Goal: Book appointment/travel/reservation

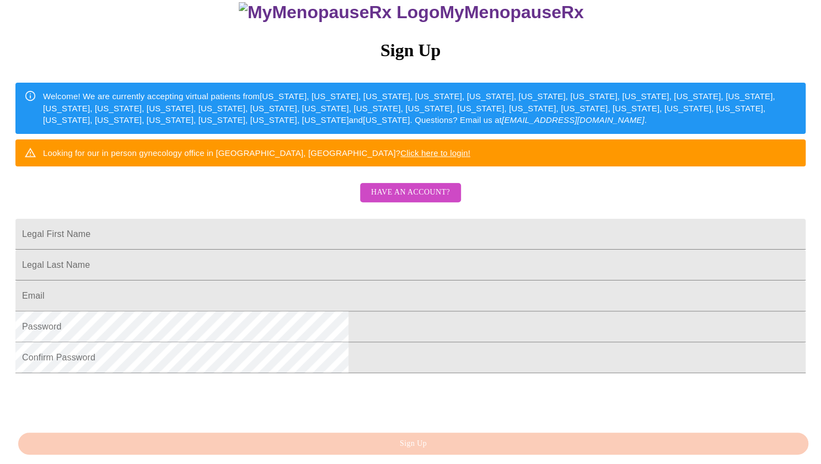
scroll to position [57, 0]
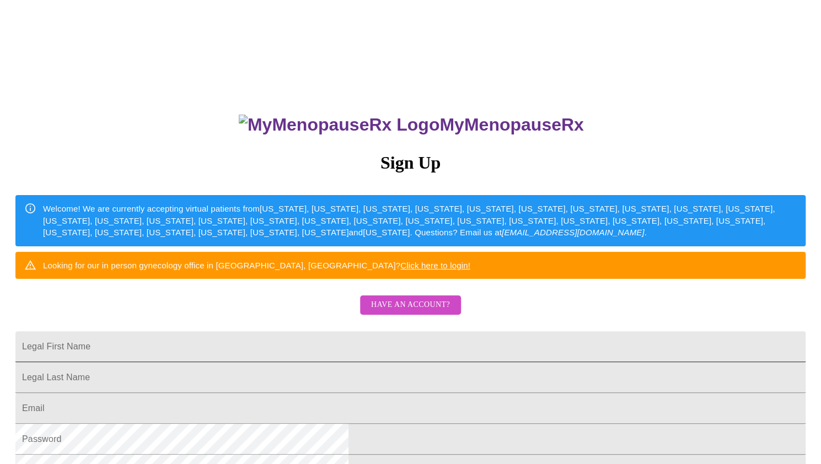
drag, startPoint x: 284, startPoint y: 376, endPoint x: 299, endPoint y: 374, distance: 15.1
click at [284, 362] on input "Legal First Name" at bounding box center [410, 346] width 790 height 31
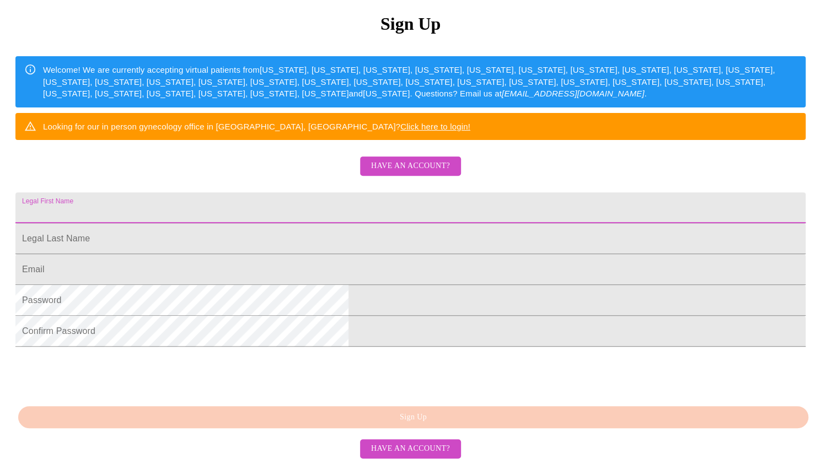
scroll to position [223, 0]
type input "[PERSON_NAME]"
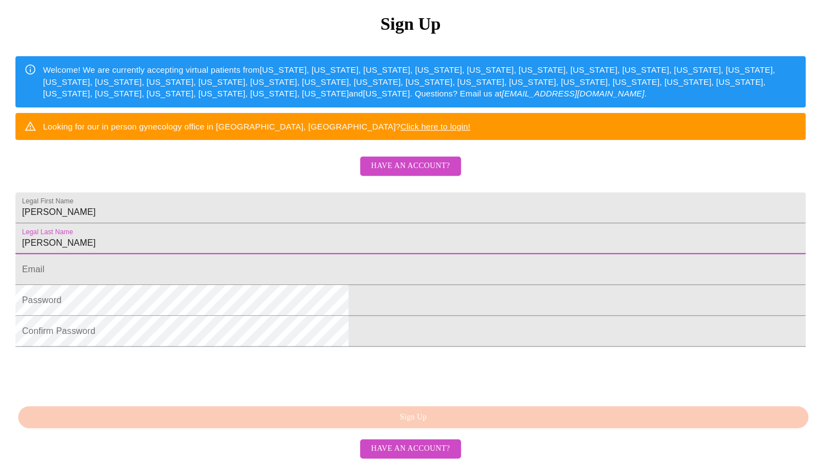
type input "Wagner"
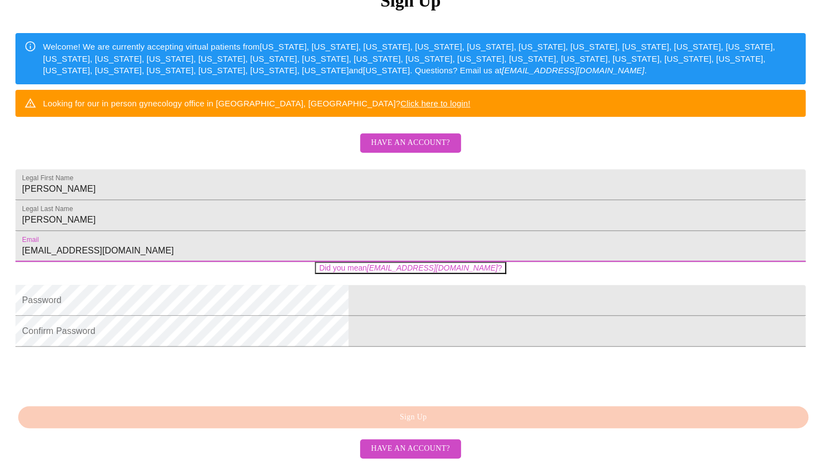
type input "kimtempelwagner@gmail.com"
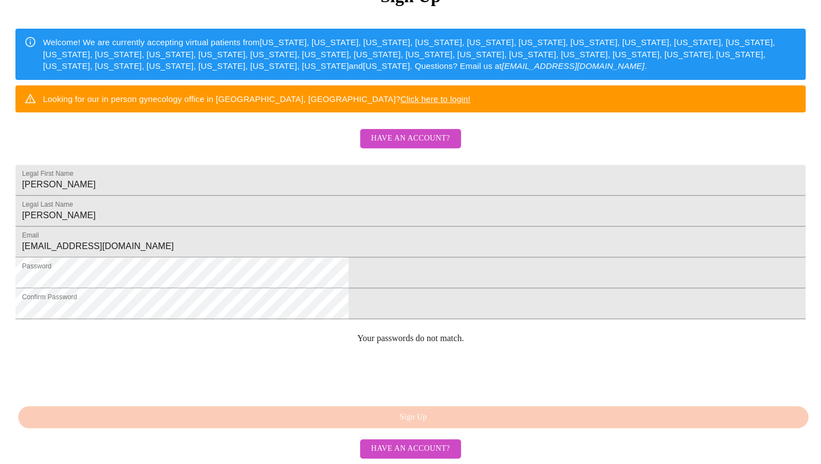
click at [314, 325] on form "Confirm Password" at bounding box center [410, 309] width 790 height 31
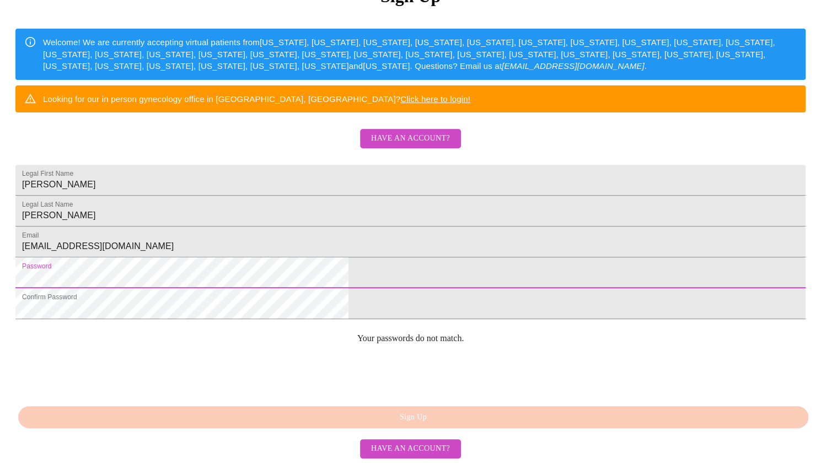
click at [204, 286] on html "MyMenopauseRx Sign Up Welcome! We are currently accepting virtual patients from…" at bounding box center [410, 117] width 821 height 566
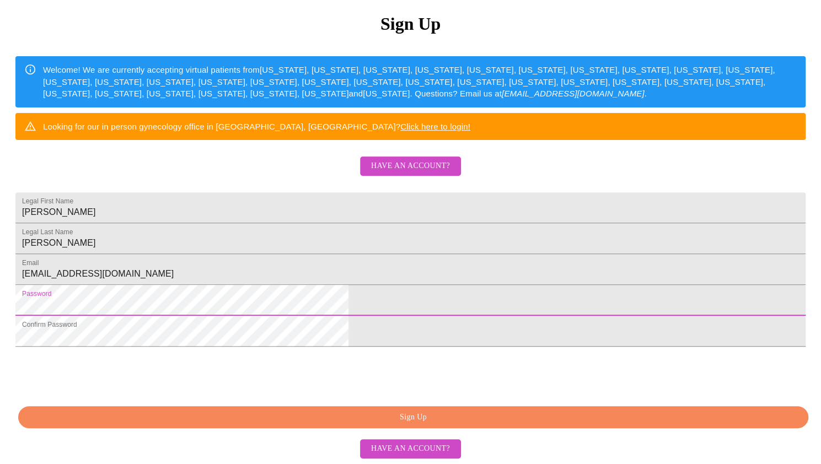
click at [463, 421] on span "Sign Up" at bounding box center [413, 418] width 765 height 14
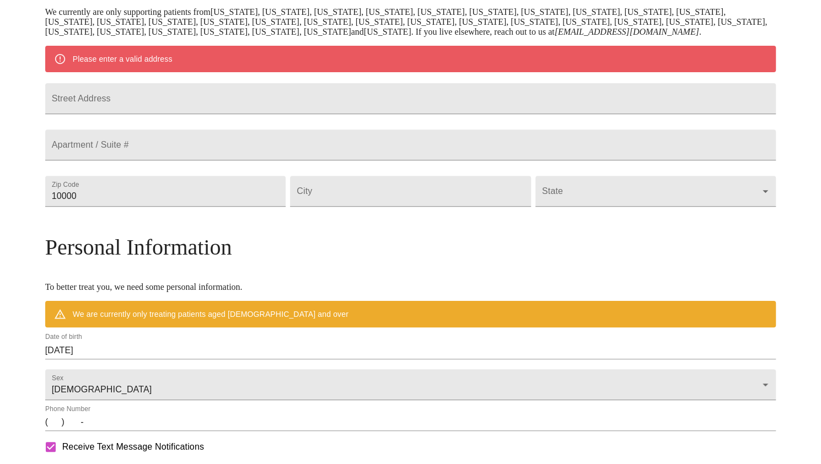
scroll to position [180, 0]
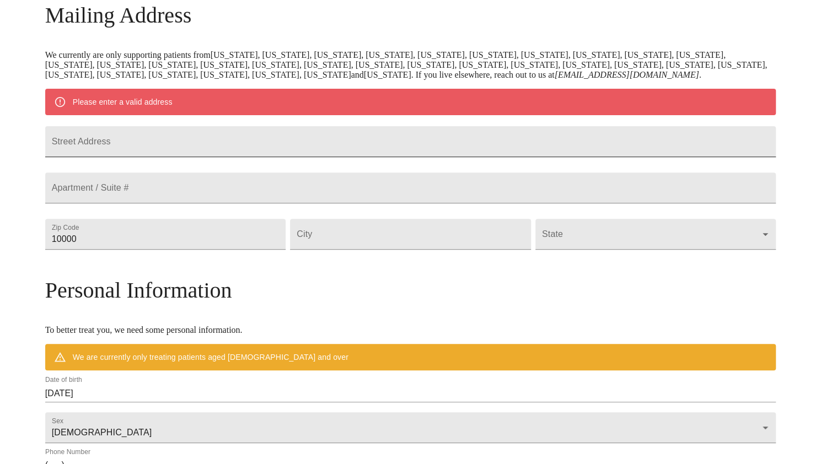
click at [286, 148] on input "Street Address" at bounding box center [410, 141] width 731 height 31
type input "[STREET_ADDRESS][PERSON_NAME]"
type input "60189"
click at [353, 250] on input "Street Address" at bounding box center [410, 234] width 241 height 31
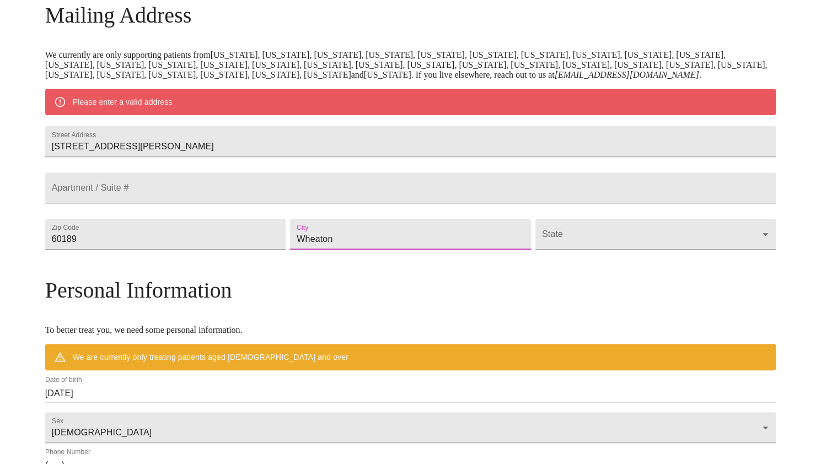
type input "Wheaton"
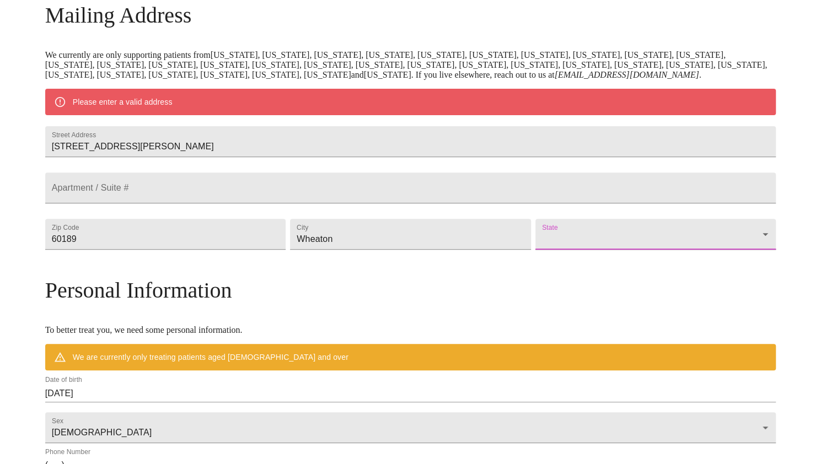
click at [678, 256] on body "MyMenopauseRx Welcome to MyMenopauseRx Since it's your first time here, you'll …" at bounding box center [410, 254] width 812 height 859
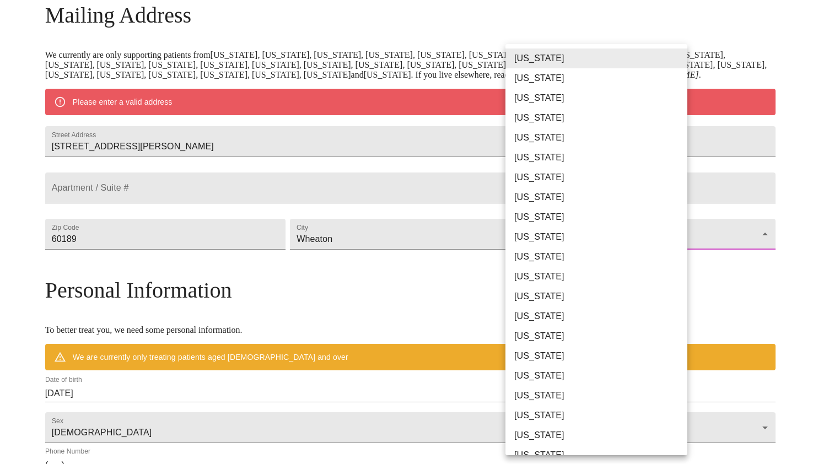
click at [542, 291] on li "[US_STATE]" at bounding box center [600, 297] width 190 height 20
type input "[US_STATE]"
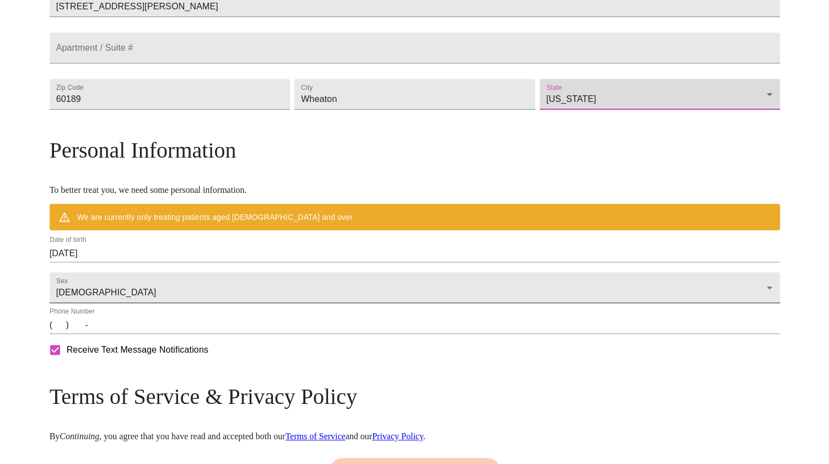
scroll to position [290, 0]
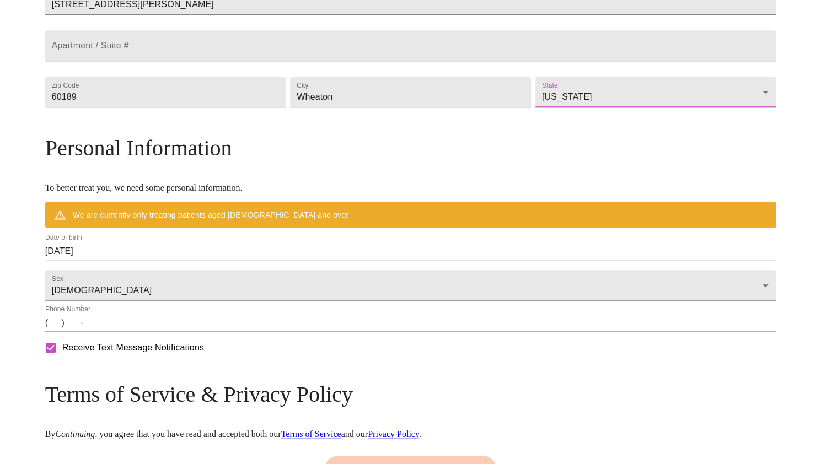
click at [172, 260] on input "08/11/2025" at bounding box center [410, 252] width 731 height 18
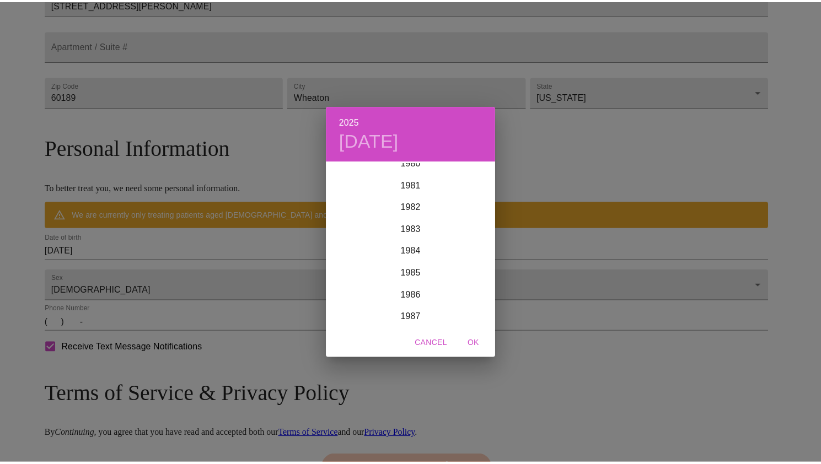
scroll to position [1775, 0]
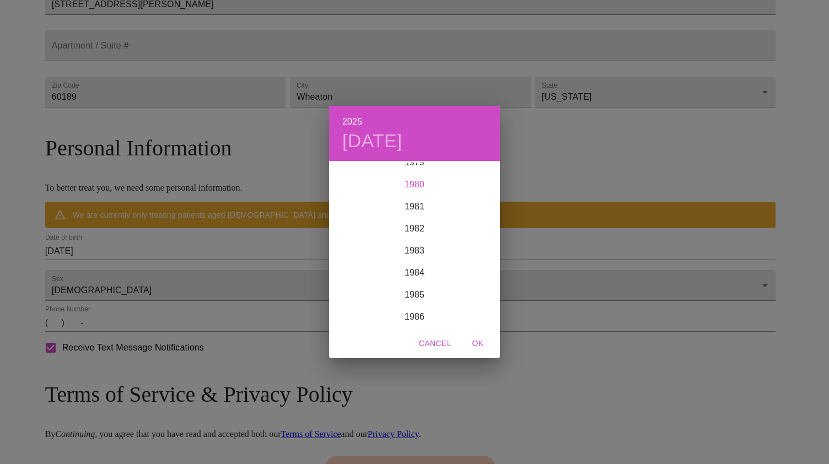
click at [415, 185] on div "1980" at bounding box center [414, 185] width 171 height 22
click at [413, 227] on div "May" at bounding box center [414, 224] width 57 height 41
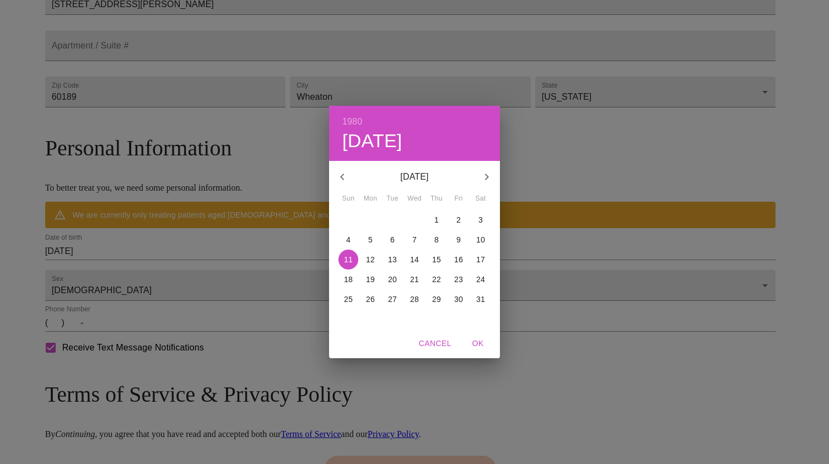
click at [368, 297] on p "26" at bounding box center [370, 299] width 9 height 11
click at [475, 342] on span "OK" at bounding box center [478, 344] width 26 height 14
type input "[DATE]"
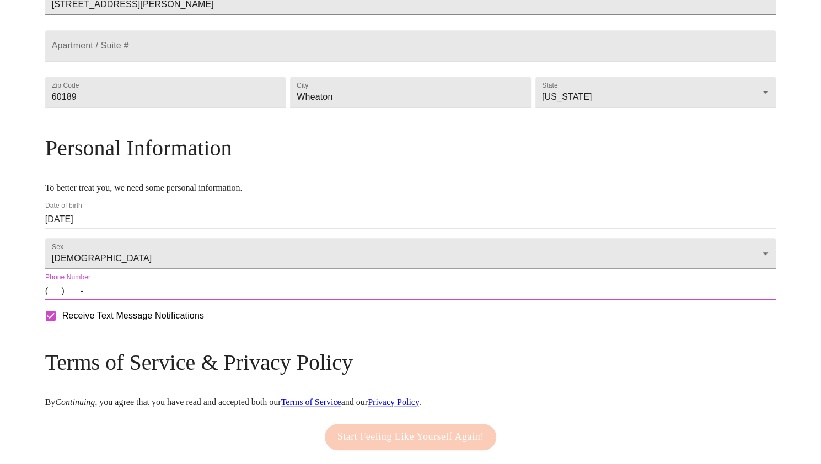
drag, startPoint x: 143, startPoint y: 325, endPoint x: 154, endPoint y: 324, distance: 11.1
click at [143, 300] on input "(   )    -" at bounding box center [410, 291] width 731 height 18
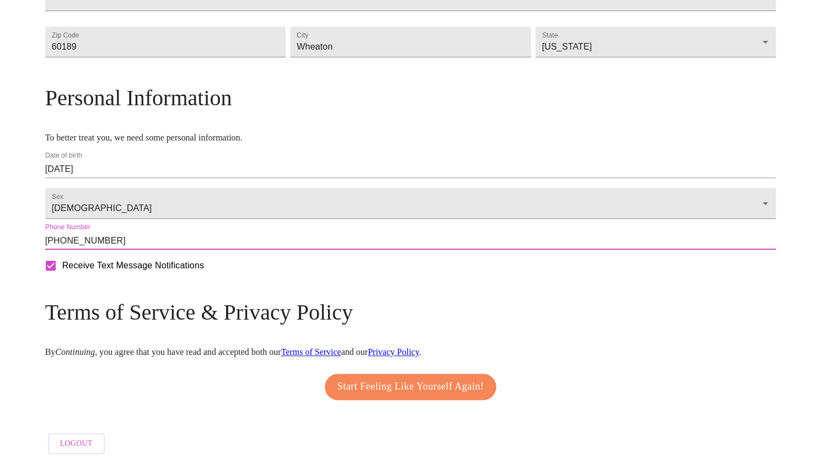
scroll to position [370, 0]
type input "[PHONE_NUMBER]"
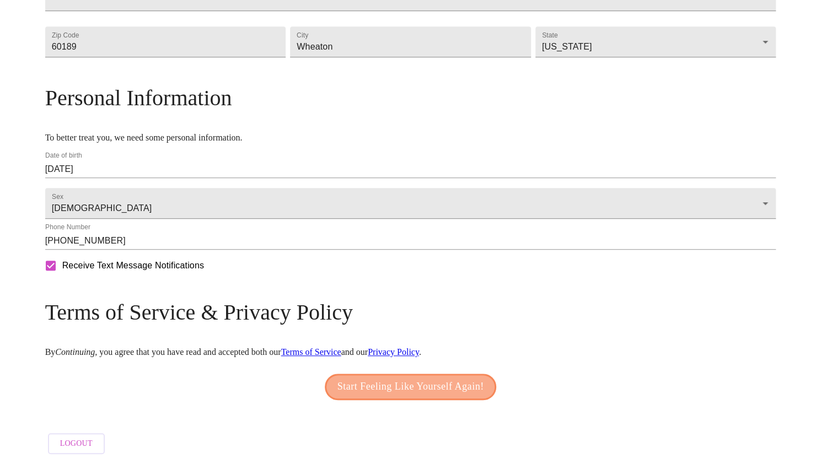
click at [460, 383] on span "Start Feeling Like Yourself Again!" at bounding box center [410, 387] width 147 height 18
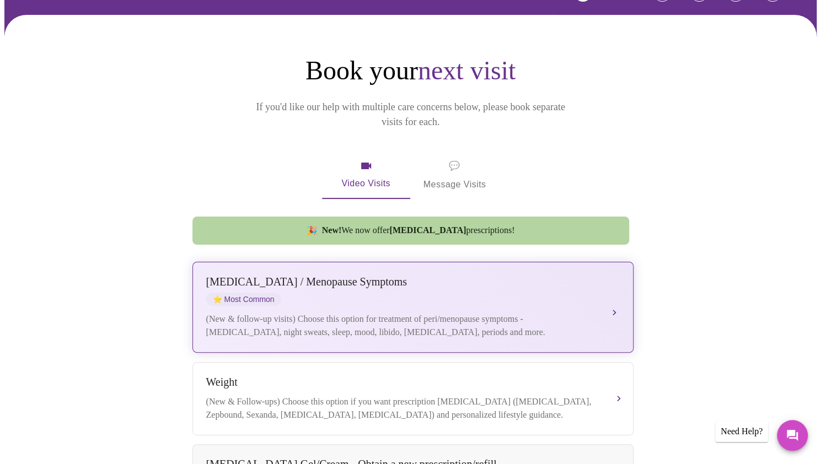
scroll to position [165, 0]
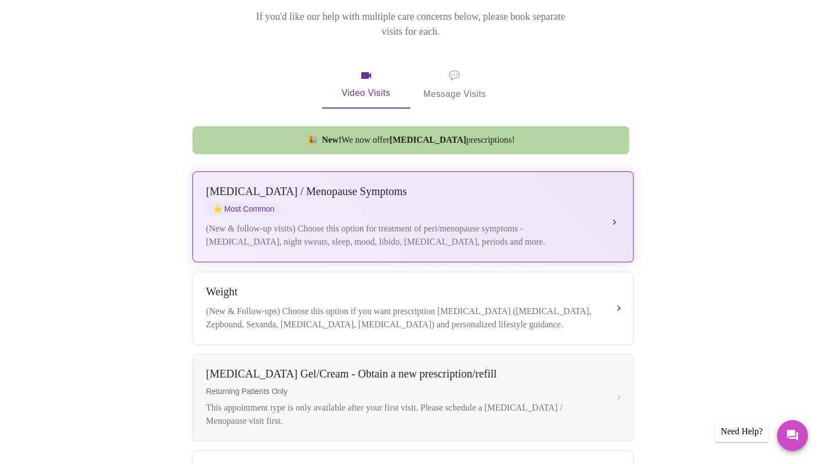
click at [366, 195] on div "Perimenopause / Menopause Symptoms ⭐ Most Common" at bounding box center [401, 200] width 391 height 30
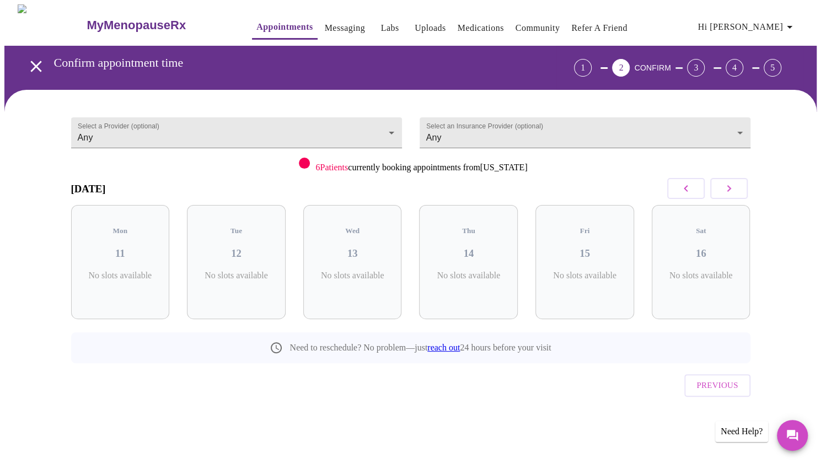
scroll to position [0, 0]
click at [738, 189] on icon "button" at bounding box center [732, 188] width 13 height 13
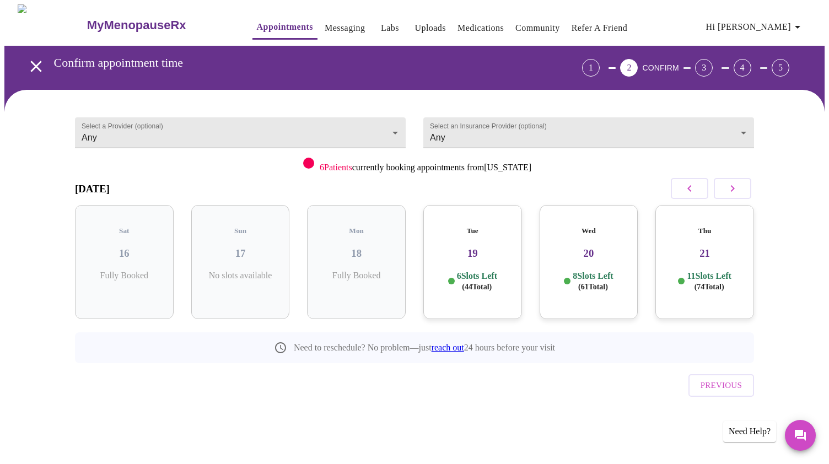
click at [688, 186] on icon "button" at bounding box center [689, 188] width 13 height 13
click at [492, 283] on span "( 39 Total)" at bounding box center [477, 287] width 30 height 8
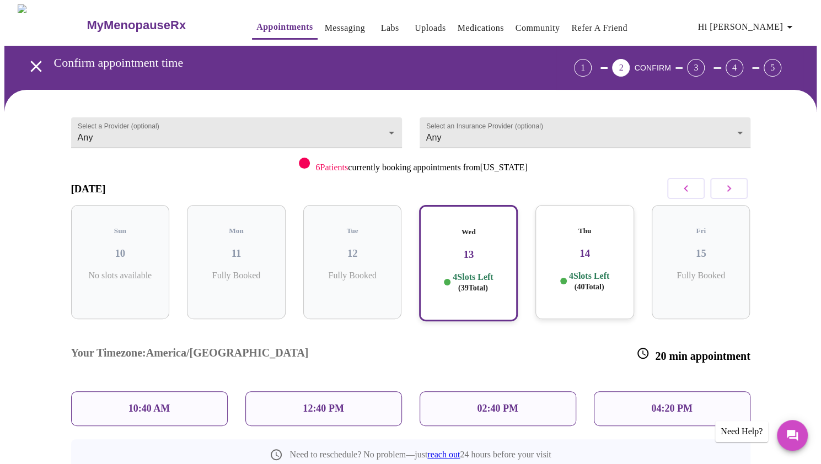
click at [163, 403] on p "10:40 AM" at bounding box center [149, 409] width 42 height 12
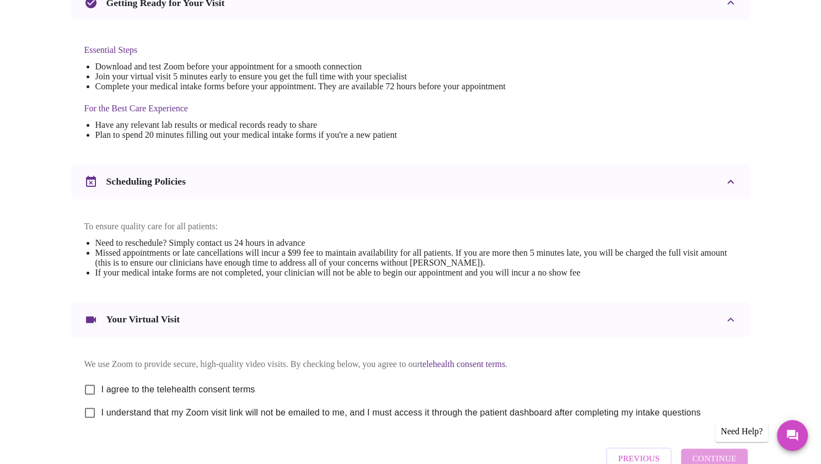
scroll to position [276, 0]
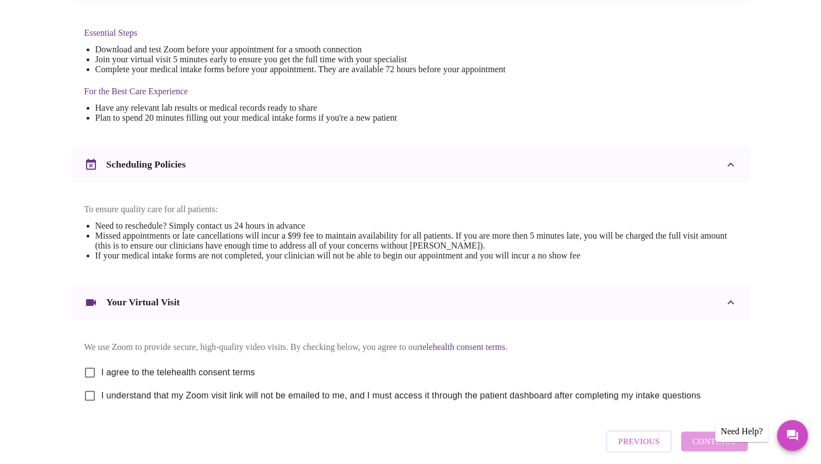
click at [89, 377] on input "I agree to the telehealth consent terms" at bounding box center [89, 372] width 23 height 23
checkbox input "true"
click at [90, 406] on input "I understand that my Zoom visit link will not be emailed to me, and I must acce…" at bounding box center [89, 395] width 23 height 23
checkbox input "true"
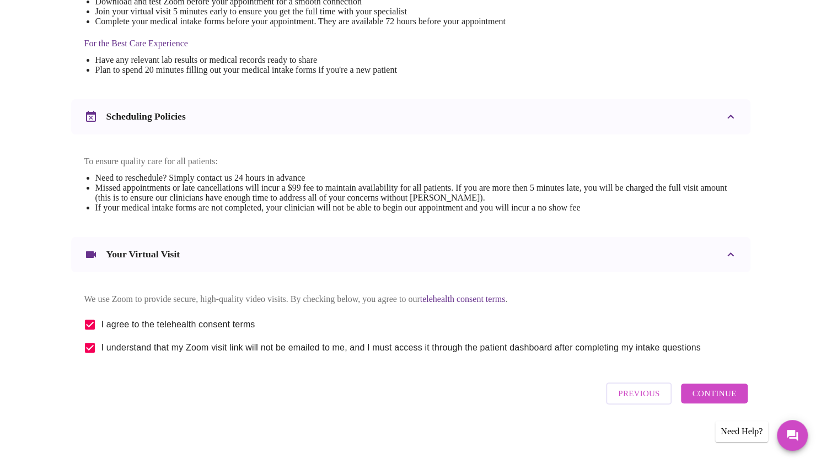
scroll to position [335, 0]
click at [729, 400] on span "Continue" at bounding box center [714, 393] width 44 height 14
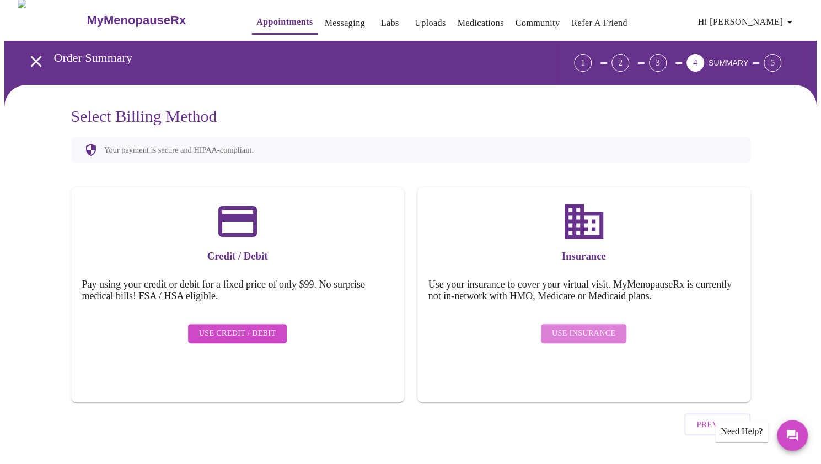
click at [588, 327] on span "Use Insurance" at bounding box center [583, 334] width 63 height 14
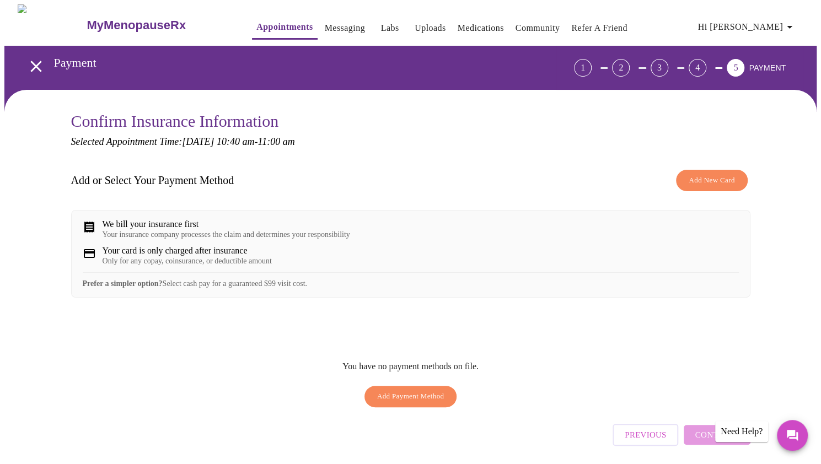
click at [713, 179] on span "Add New Card" at bounding box center [711, 180] width 46 height 13
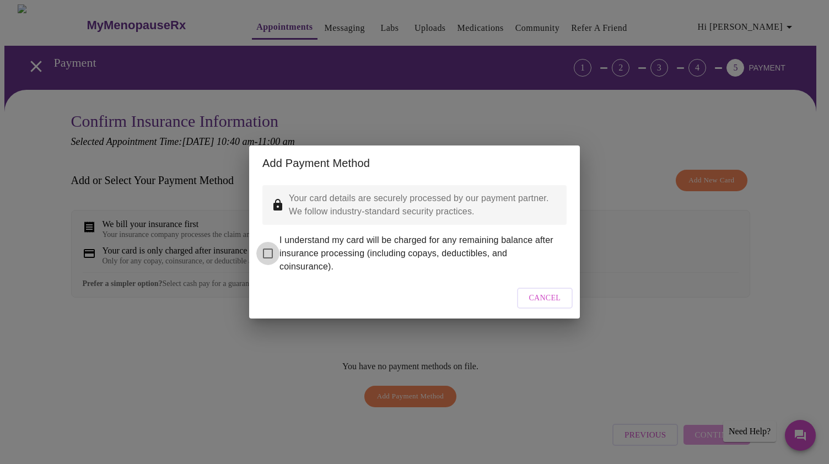
click at [267, 247] on input "I understand my card will be charged for any remaining balance after insurance …" at bounding box center [267, 253] width 23 height 23
checkbox input "true"
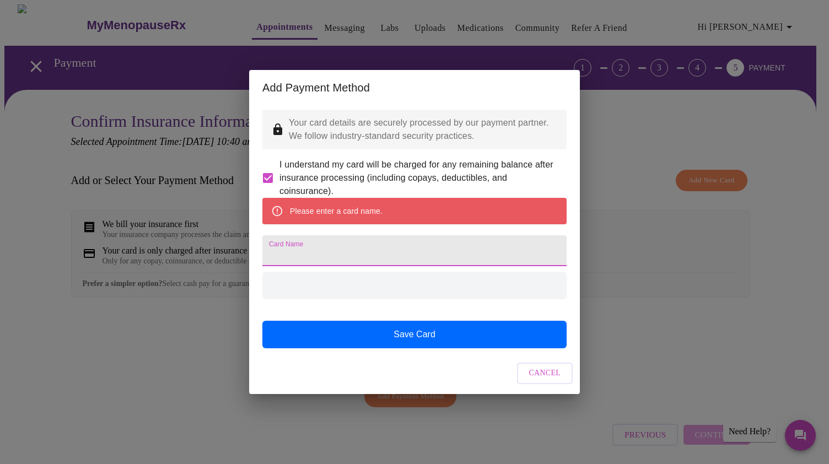
click at [349, 259] on input "Card Name" at bounding box center [414, 250] width 304 height 31
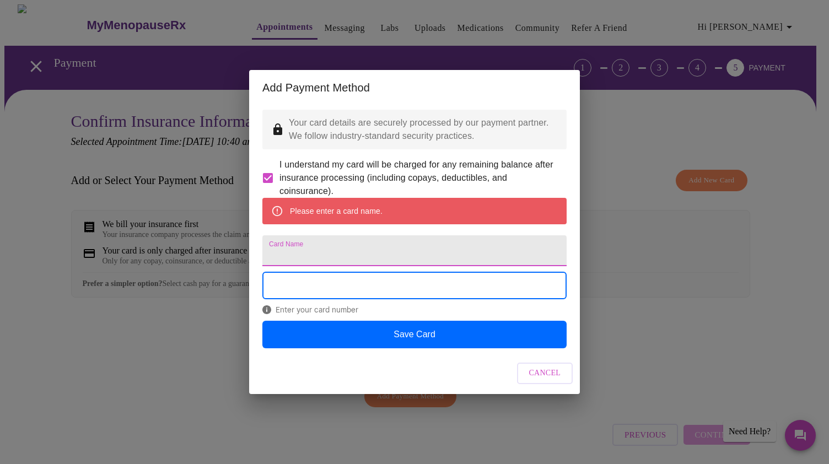
click at [378, 260] on input "Card Name" at bounding box center [414, 250] width 304 height 31
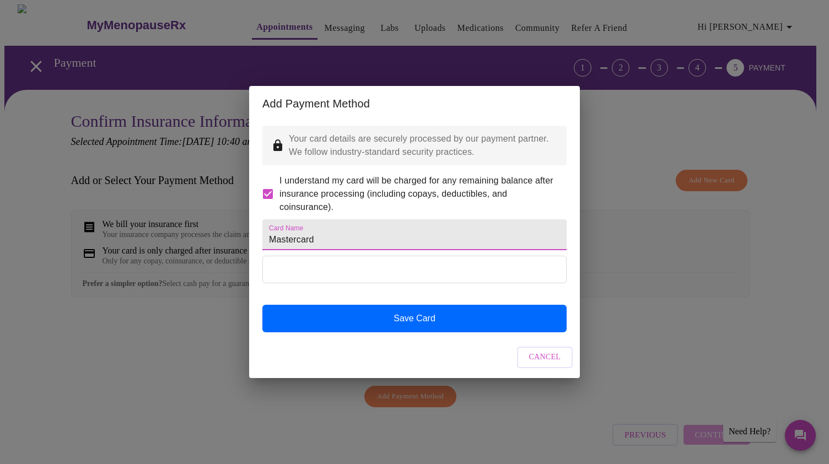
type input "Mastercard"
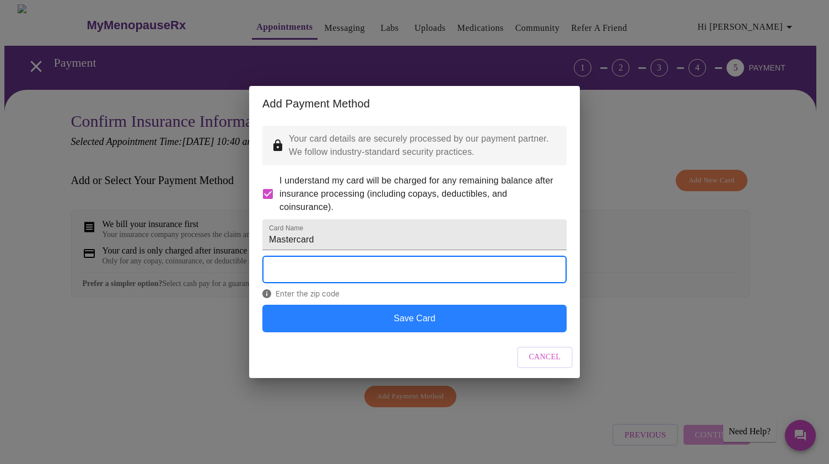
click at [394, 332] on button "Save Card" at bounding box center [414, 319] width 304 height 28
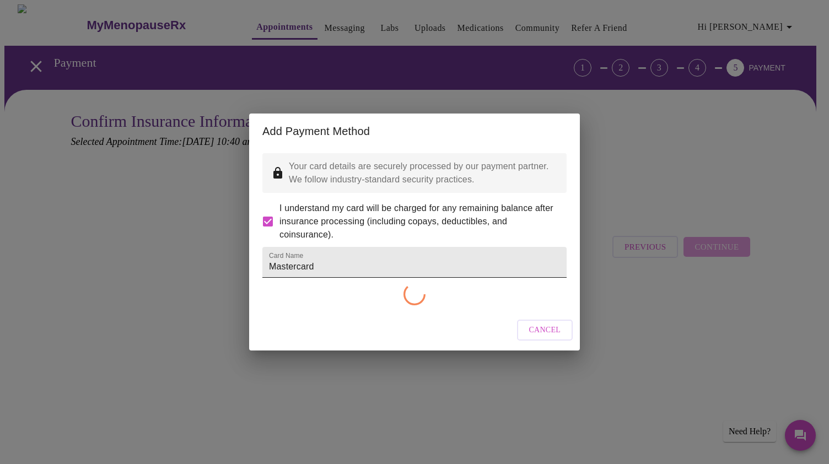
checkbox input "false"
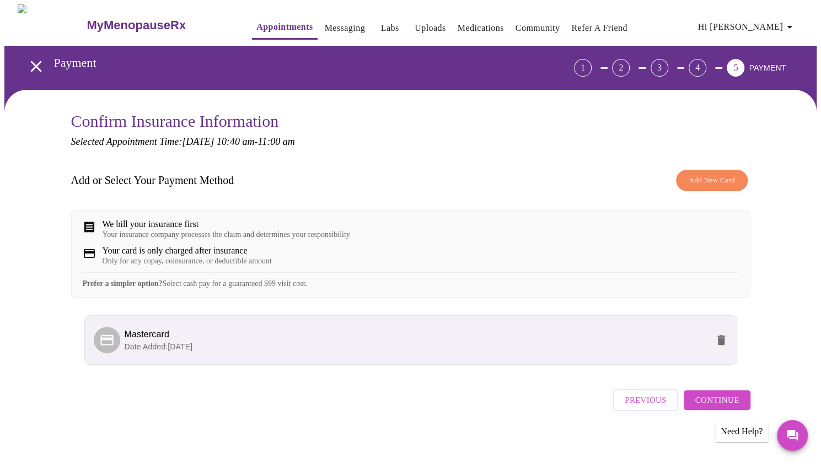
scroll to position [14, 0]
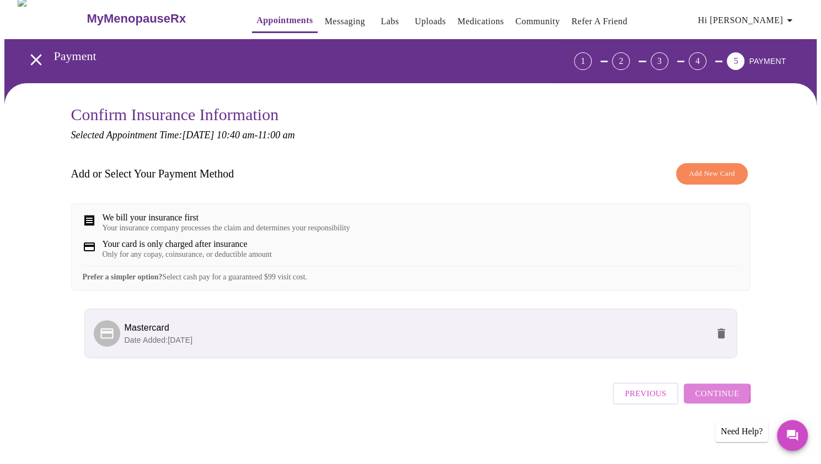
click at [701, 397] on span "Continue" at bounding box center [717, 393] width 44 height 14
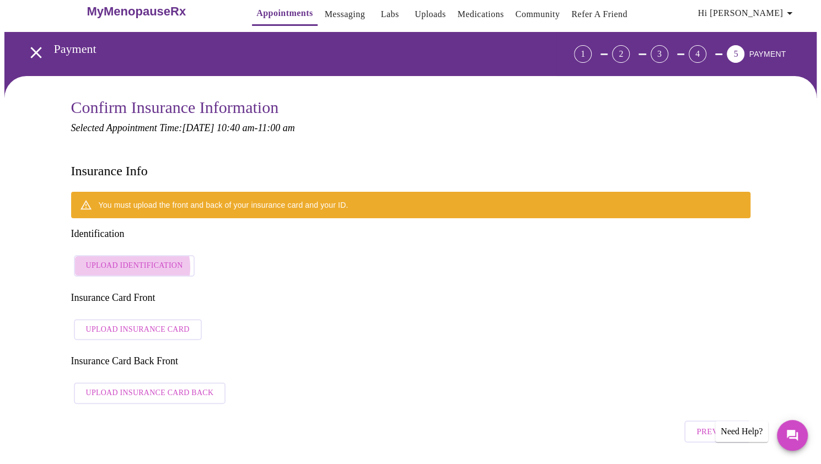
click at [131, 259] on span "Upload Identification" at bounding box center [134, 266] width 97 height 14
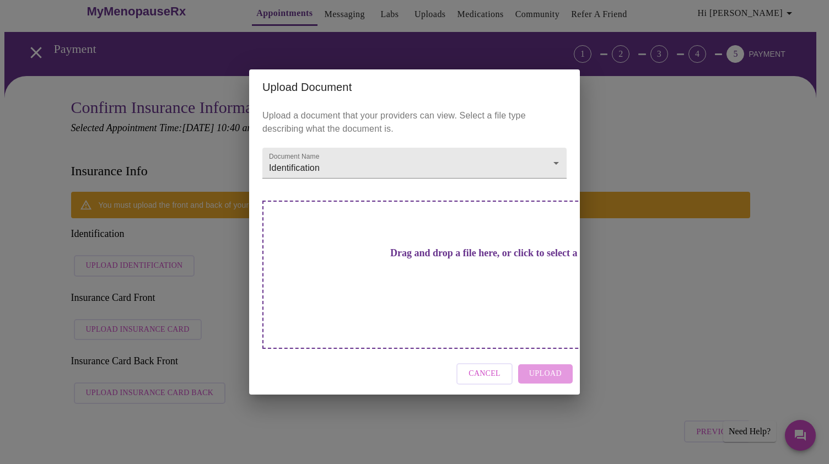
click at [500, 367] on span "Cancel" at bounding box center [485, 374] width 32 height 14
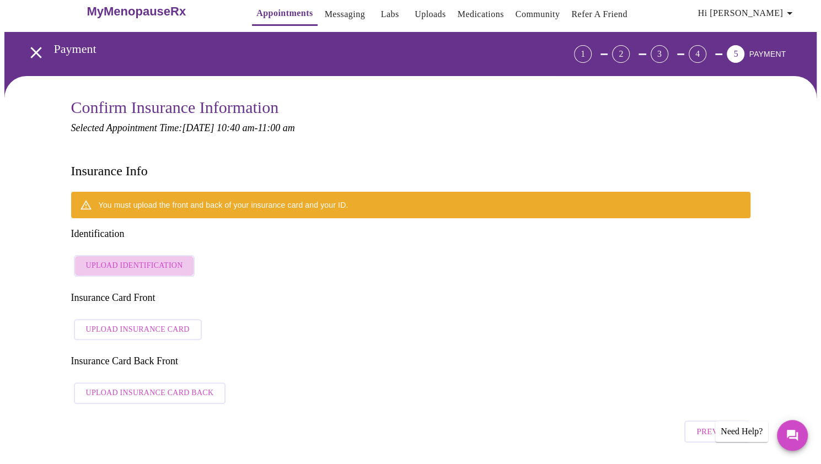
click at [134, 259] on span "Upload Identification" at bounding box center [134, 266] width 97 height 14
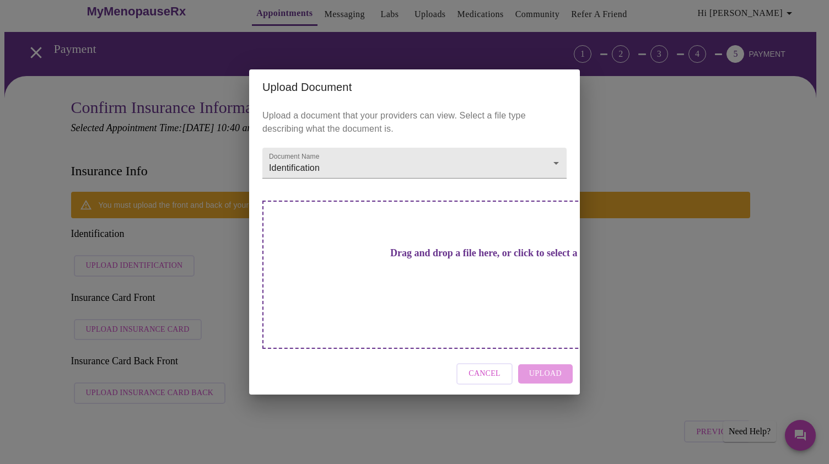
click at [394, 259] on h3 "Drag and drop a file here, or click to select a file" at bounding box center [492, 253] width 304 height 12
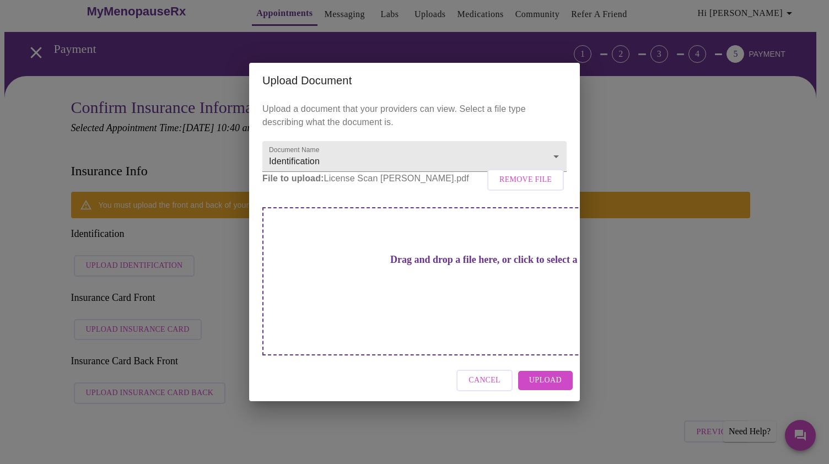
click at [551, 374] on span "Upload" at bounding box center [545, 381] width 33 height 14
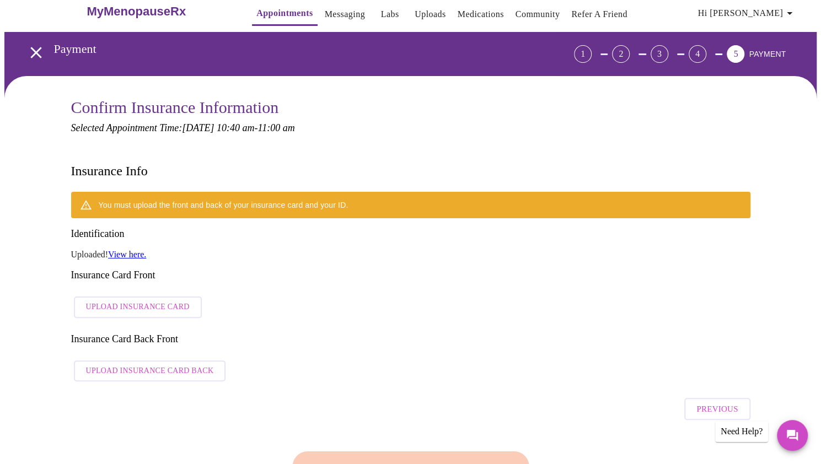
click at [119, 300] on span "Upload Insurance Card" at bounding box center [138, 307] width 104 height 14
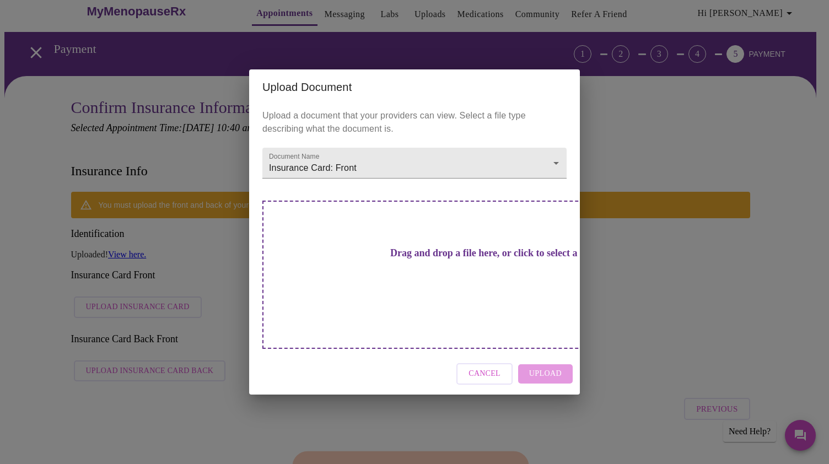
click at [542, 354] on div "Cancel Upload" at bounding box center [414, 373] width 331 height 41
click at [421, 259] on h3 "Drag and drop a file here, or click to select a file" at bounding box center [492, 253] width 304 height 12
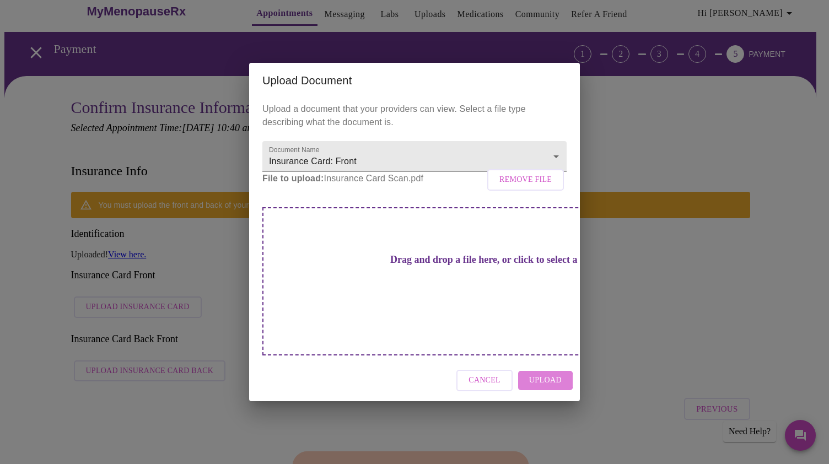
click at [543, 374] on span "Upload" at bounding box center [545, 381] width 33 height 14
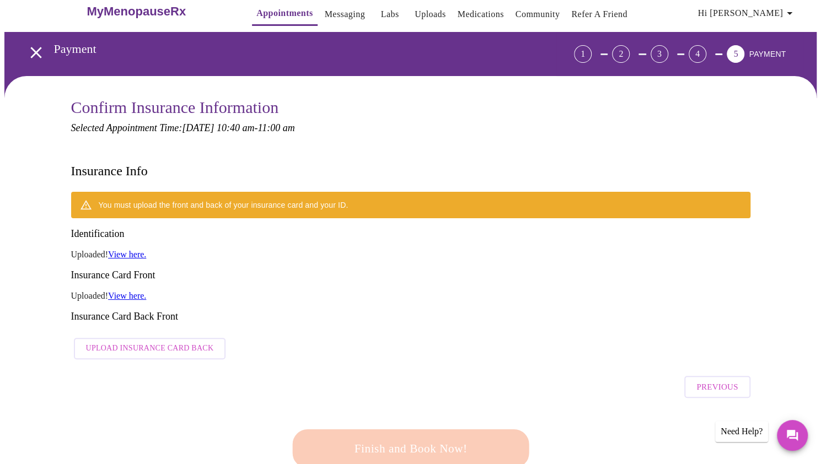
click at [176, 342] on span "Upload Insurance Card Back" at bounding box center [150, 349] width 128 height 14
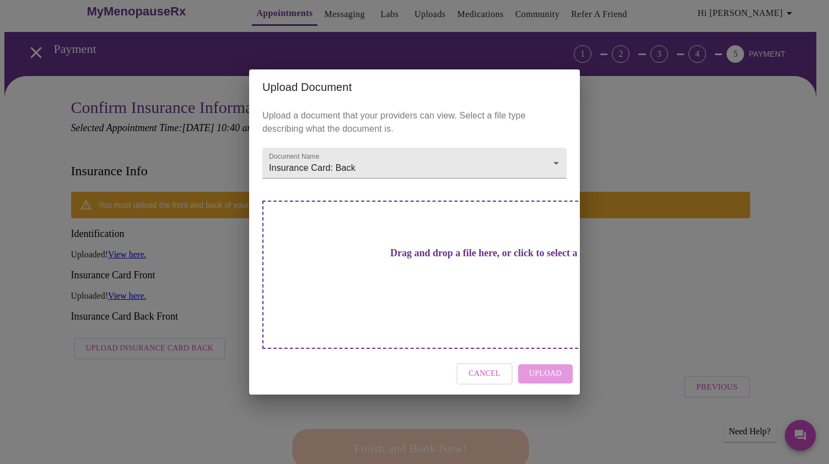
click at [546, 359] on div "Cancel Upload" at bounding box center [414, 373] width 331 height 41
click at [442, 259] on h3 "Drag and drop a file here, or click to select a file" at bounding box center [492, 253] width 304 height 12
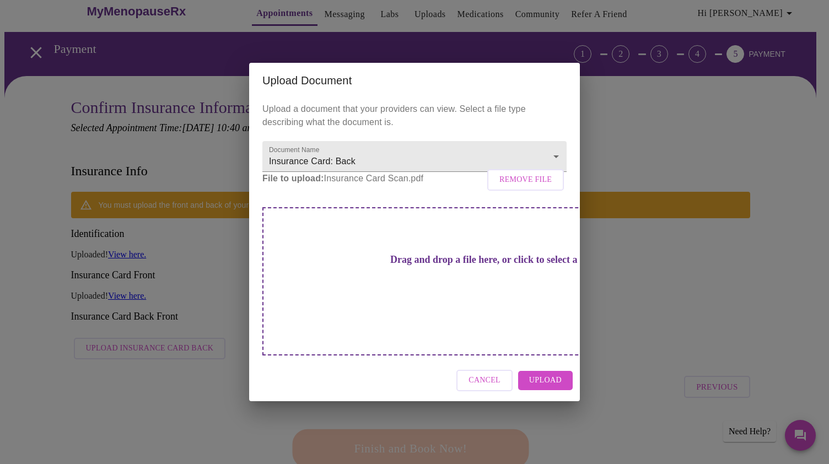
click at [556, 374] on span "Upload" at bounding box center [545, 381] width 33 height 14
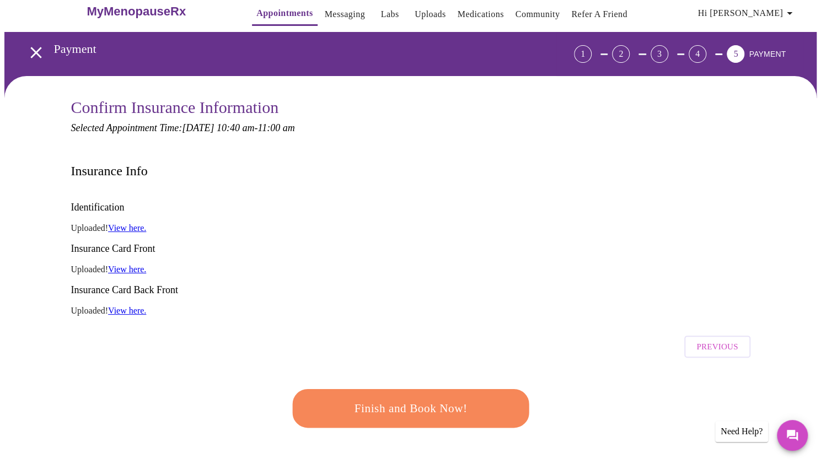
click at [437, 399] on span "Finish and Book Now!" at bounding box center [411, 409] width 204 height 20
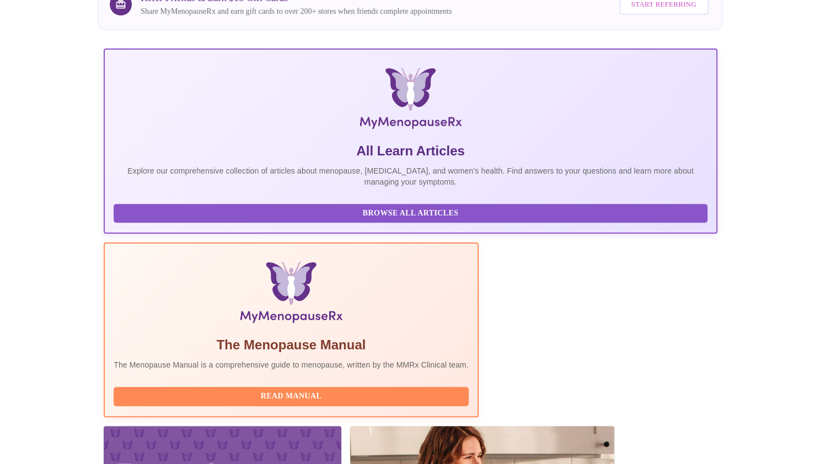
scroll to position [138, 0]
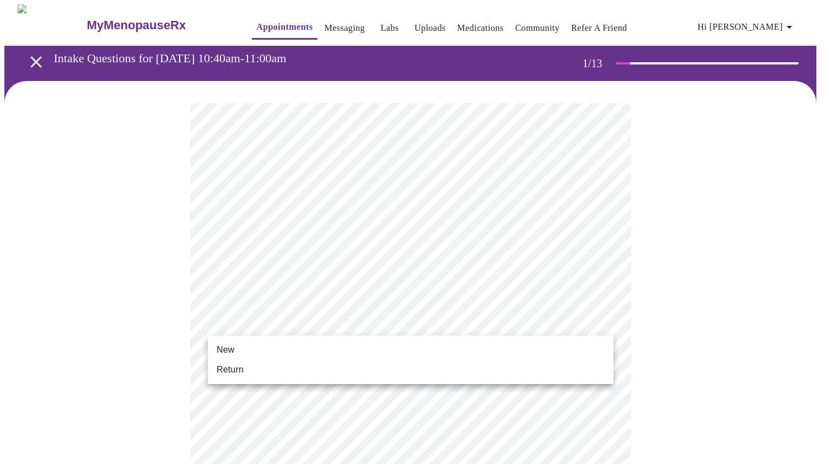
click at [293, 348] on li "New" at bounding box center [411, 350] width 406 height 20
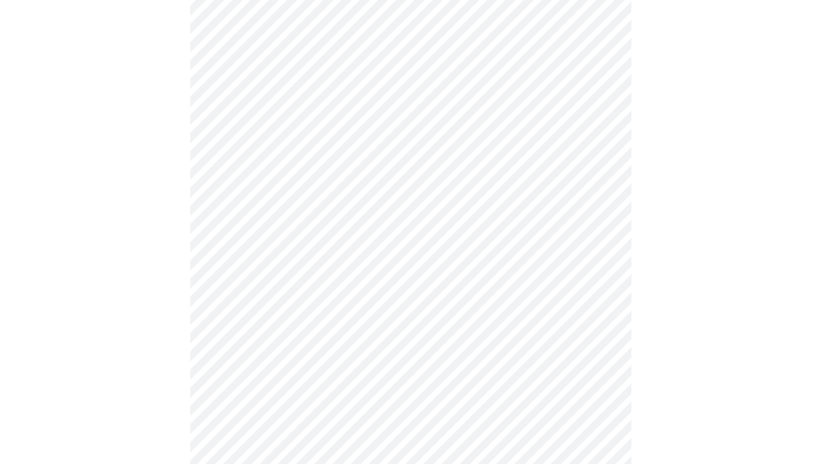
scroll to position [496, 0]
click at [461, 342] on body "MyMenopauseRx Appointments Messaging Labs Uploads Medications Community Refer a…" at bounding box center [414, 3] width 820 height 990
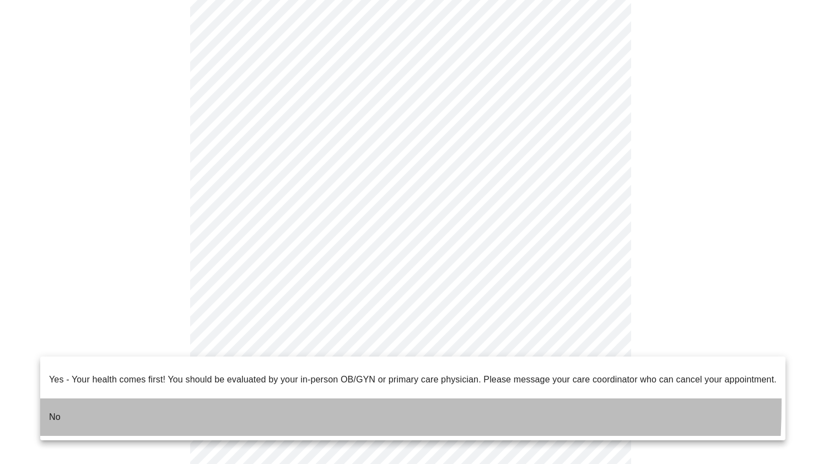
click at [127, 399] on li "No" at bounding box center [412, 417] width 745 height 37
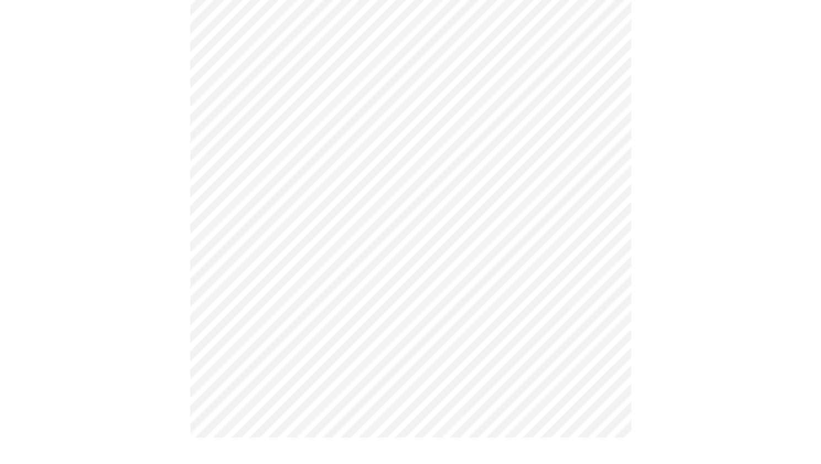
scroll to position [0, 0]
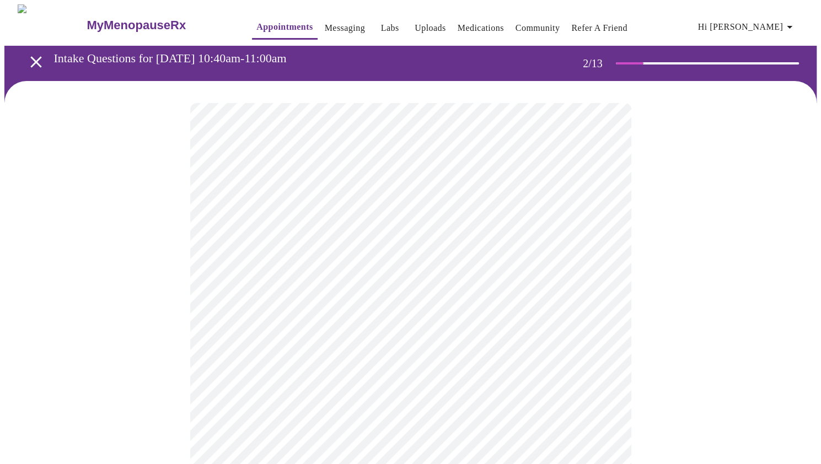
click at [451, 233] on body "MyMenopauseRx Appointments Messaging Labs Uploads Medications Community Refer a…" at bounding box center [410, 335] width 812 height 662
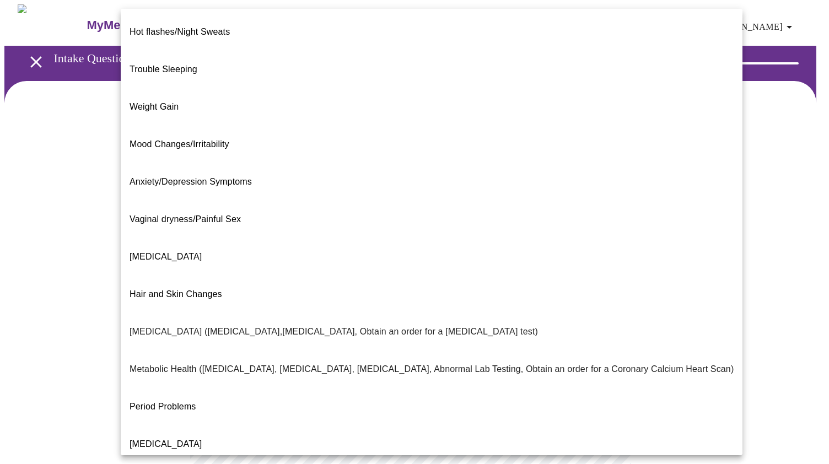
click at [282, 51] on li "Trouble Sleeping" at bounding box center [432, 69] width 622 height 37
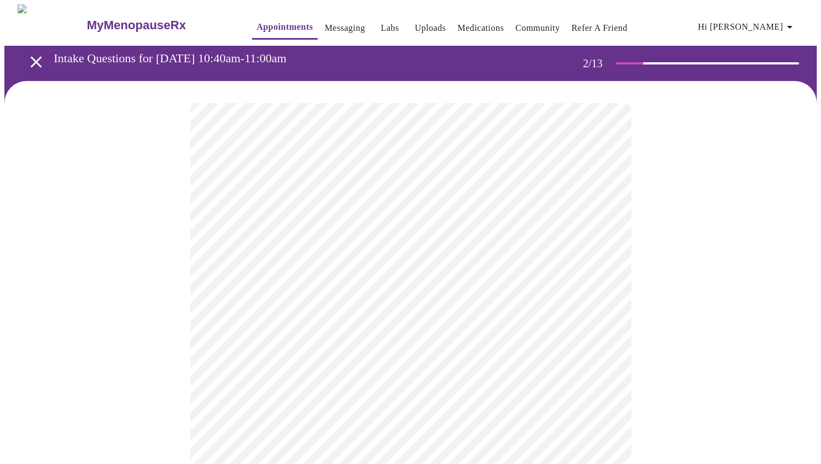
click at [460, 336] on body "MyMenopauseRx Appointments Messaging Labs Uploads Medications Community Refer a…" at bounding box center [410, 331] width 812 height 655
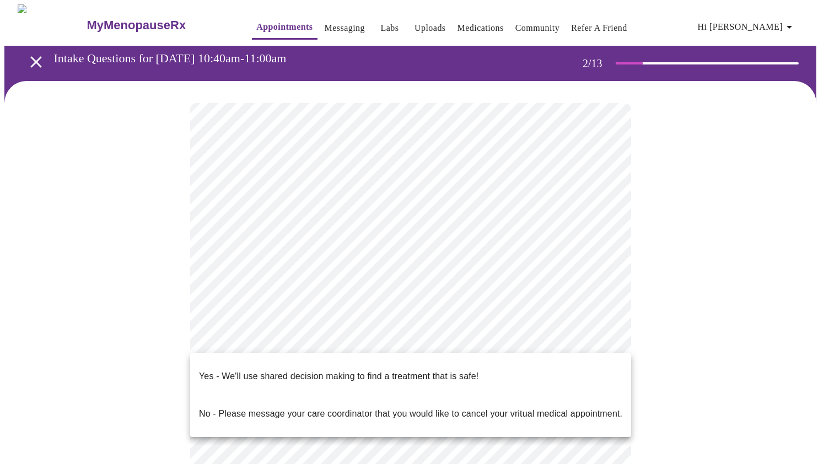
click at [333, 370] on p "Yes - We'll use shared decision making to find a treatment that is safe!" at bounding box center [338, 376] width 279 height 13
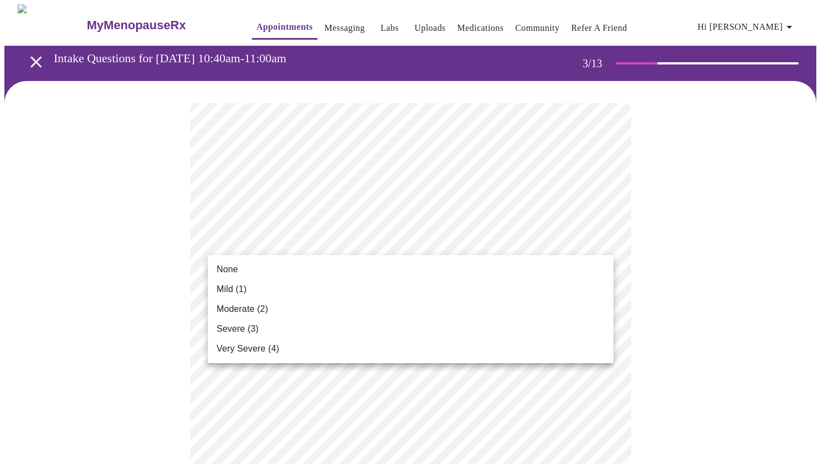
click at [292, 271] on li "None" at bounding box center [411, 270] width 406 height 20
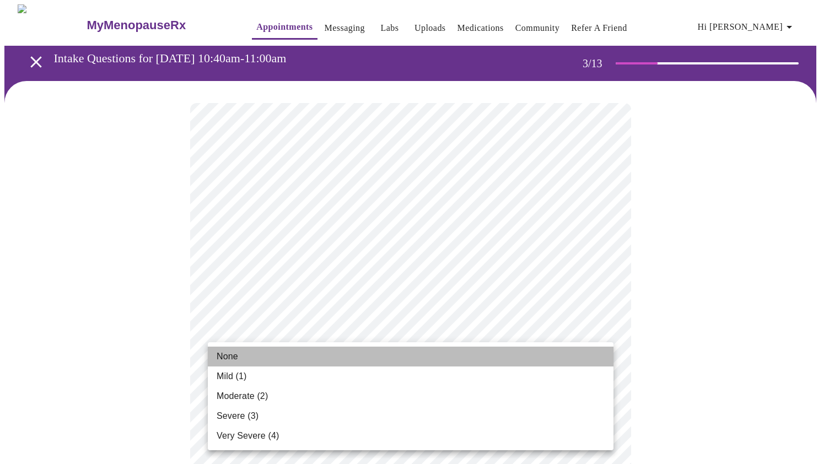
click at [314, 357] on li "None" at bounding box center [411, 357] width 406 height 20
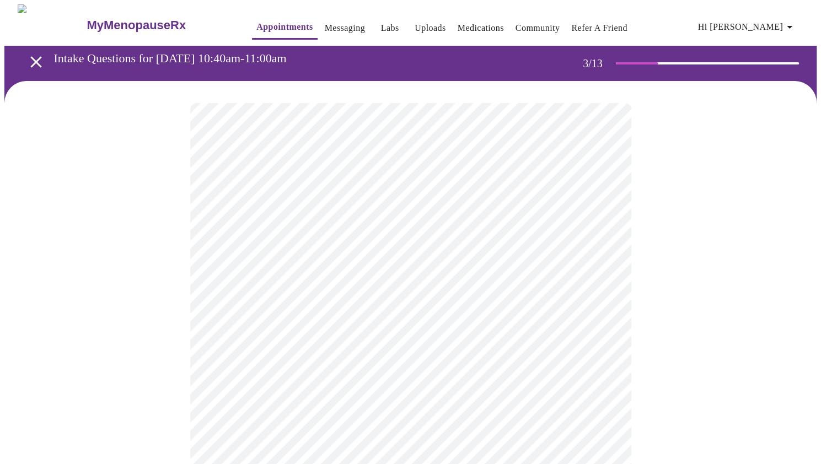
scroll to position [55, 0]
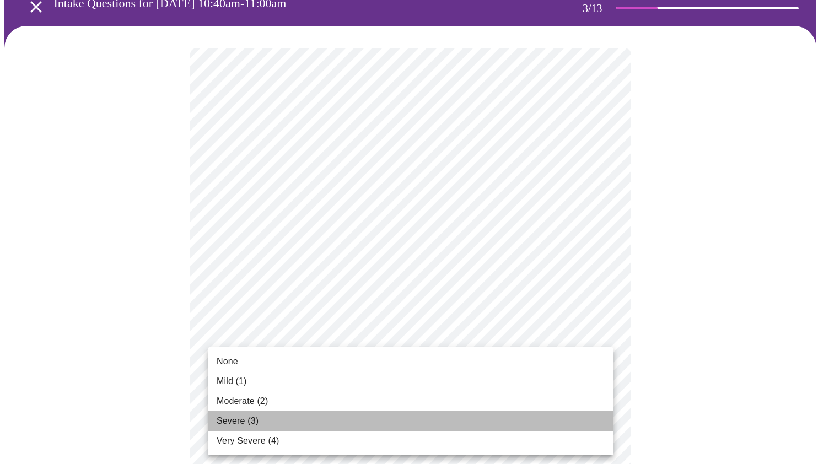
click at [343, 418] on li "Severe (3)" at bounding box center [411, 421] width 406 height 20
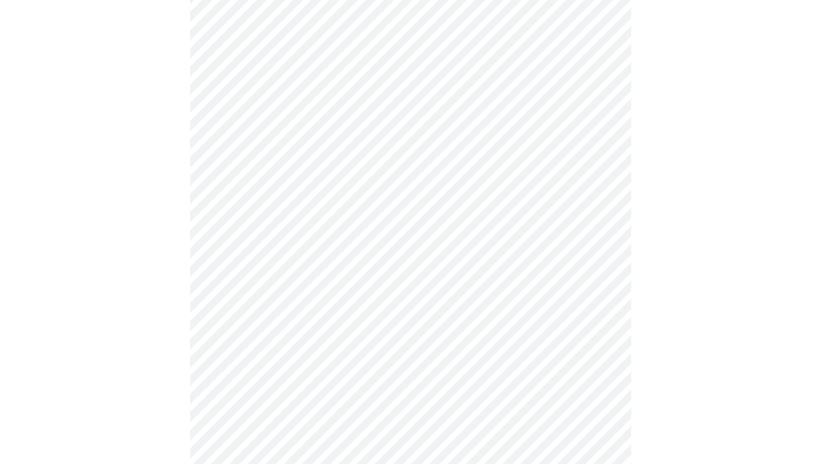
scroll to position [165, 0]
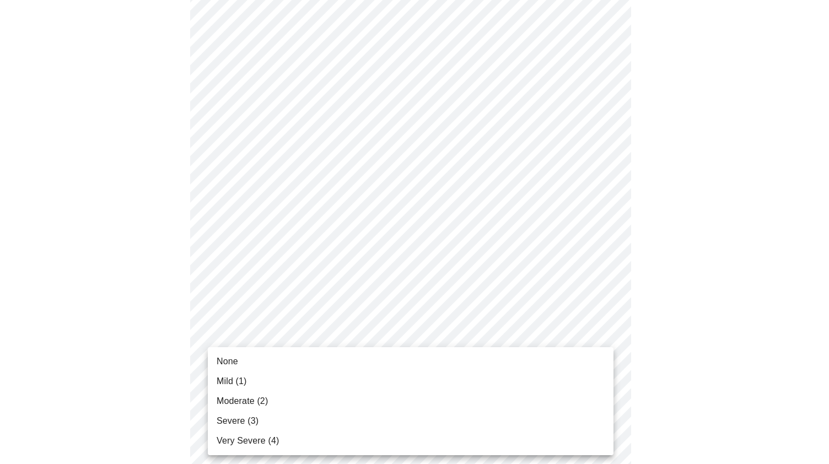
click at [372, 381] on li "Mild (1)" at bounding box center [411, 382] width 406 height 20
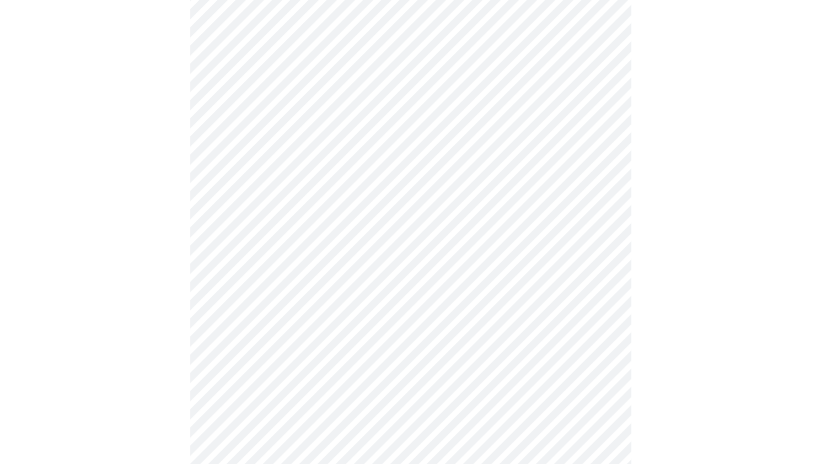
scroll to position [220, 0]
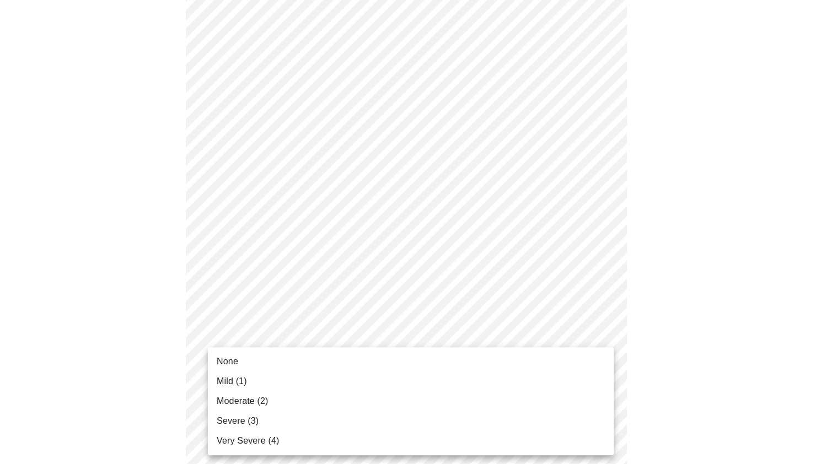
click at [374, 386] on li "Mild (1)" at bounding box center [411, 382] width 406 height 20
click at [402, 399] on li "Moderate (2)" at bounding box center [411, 401] width 406 height 20
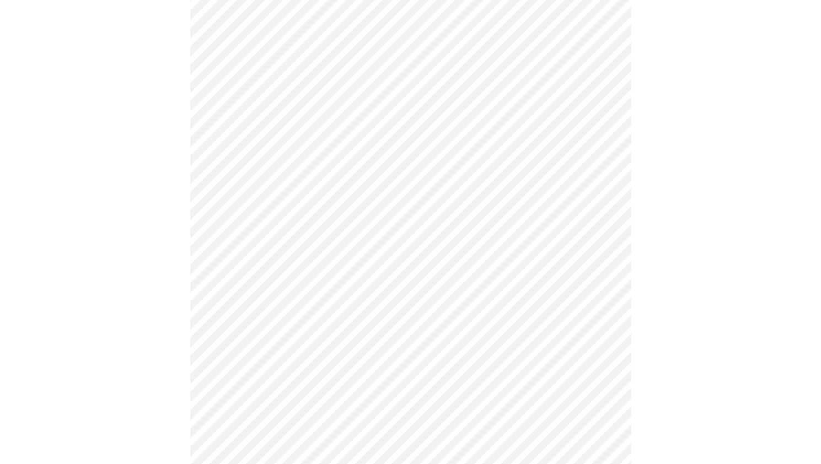
scroll to position [441, 0]
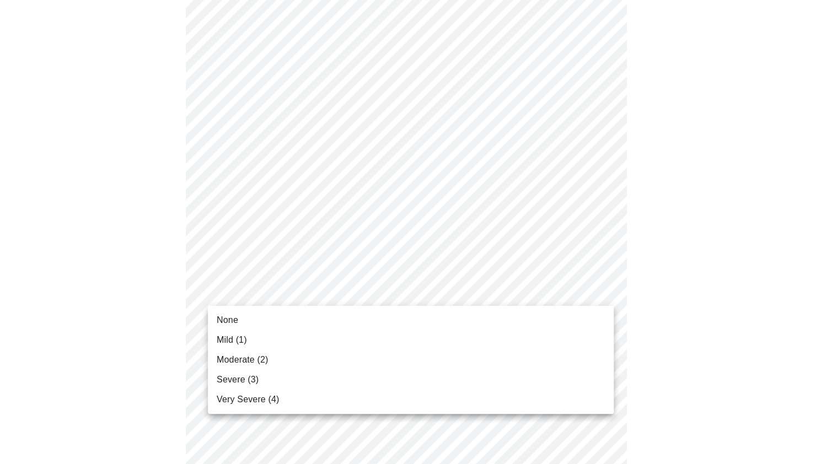
click at [546, 289] on body "MyMenopauseRx Appointments Messaging Labs Uploads Medications Community Refer a…" at bounding box center [410, 250] width 812 height 1374
click at [332, 357] on li "Moderate (2)" at bounding box center [411, 360] width 406 height 20
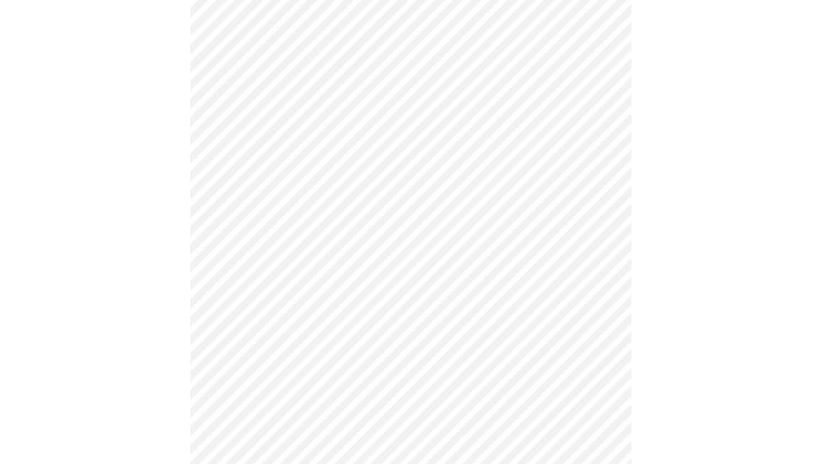
click at [337, 382] on body "MyMenopauseRx Appointments Messaging Labs Uploads Medications Community Refer a…" at bounding box center [410, 242] width 812 height 1358
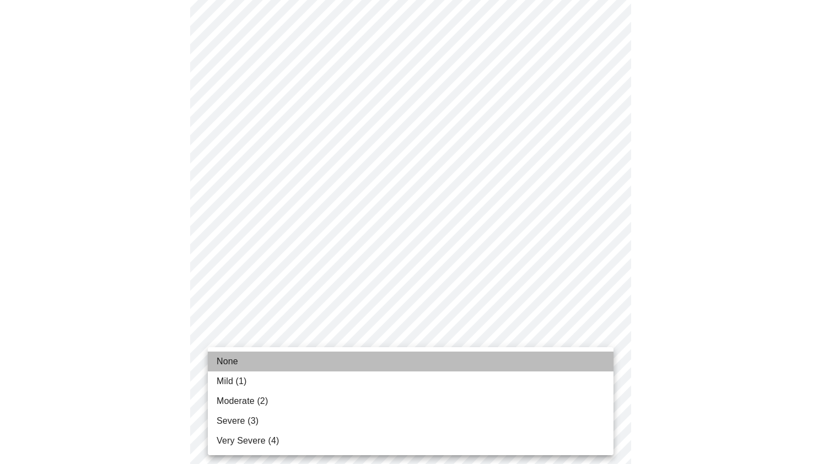
click at [334, 364] on li "None" at bounding box center [411, 362] width 406 height 20
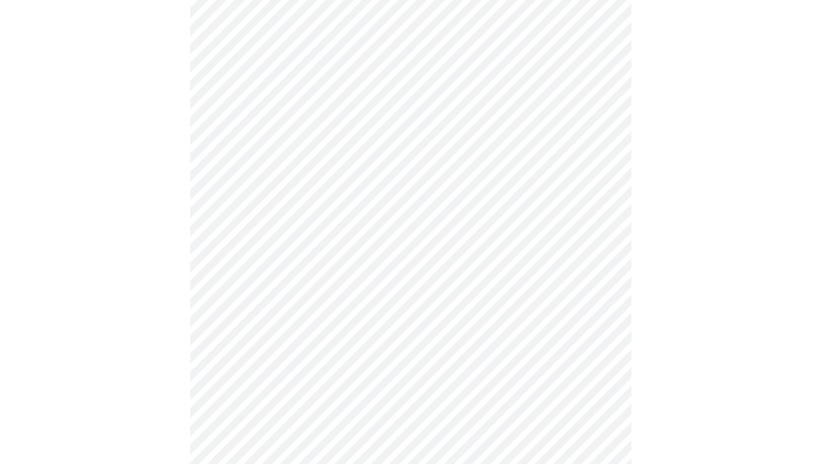
scroll to position [606, 0]
click at [554, 301] on body "MyMenopauseRx Appointments Messaging Labs Uploads Medications Community Refer a…" at bounding box center [410, 69] width 812 height 1343
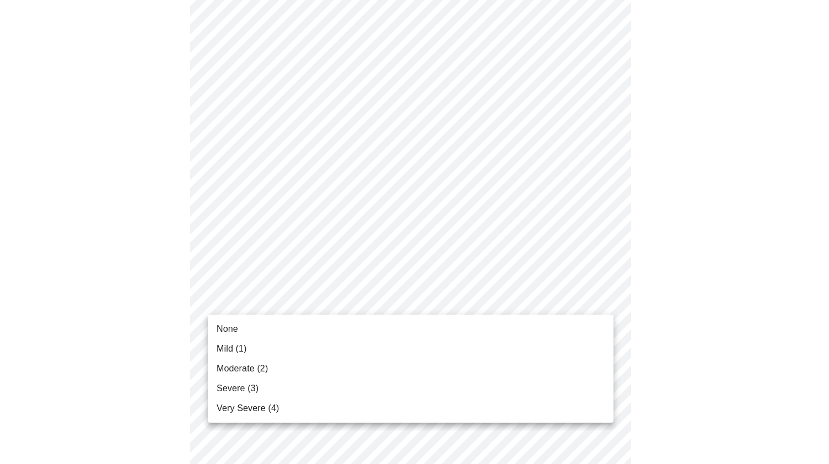
click at [407, 337] on li "None" at bounding box center [411, 329] width 406 height 20
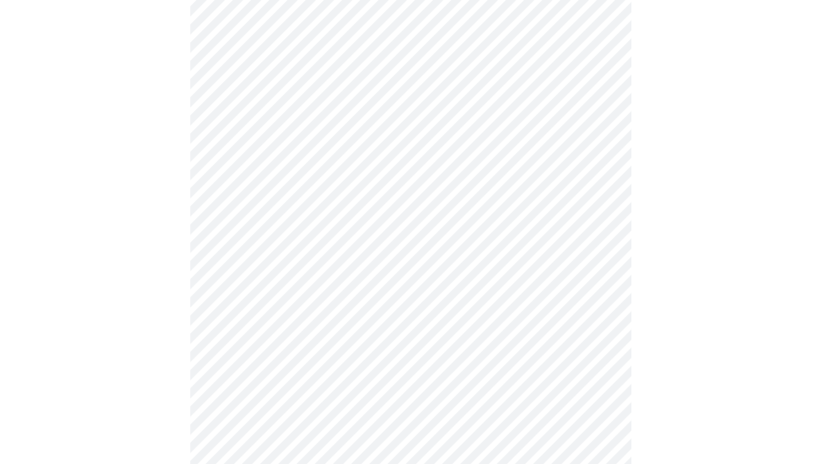
scroll to position [661, 0]
click at [453, 338] on body "MyMenopauseRx Appointments Messaging Labs Uploads Medications Community Refer a…" at bounding box center [410, 6] width 812 height 1327
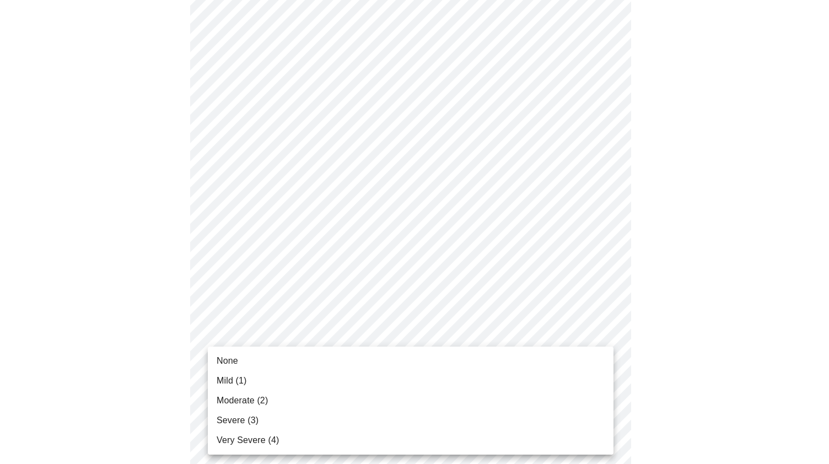
click at [421, 359] on li "None" at bounding box center [411, 361] width 406 height 20
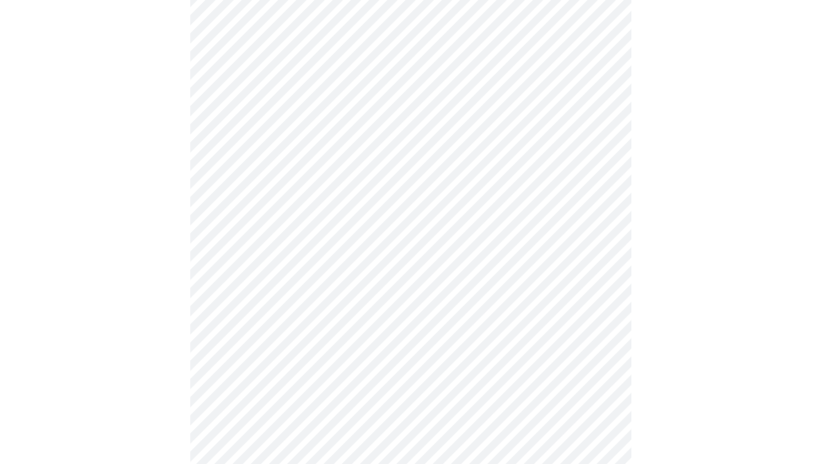
scroll to position [772, 0]
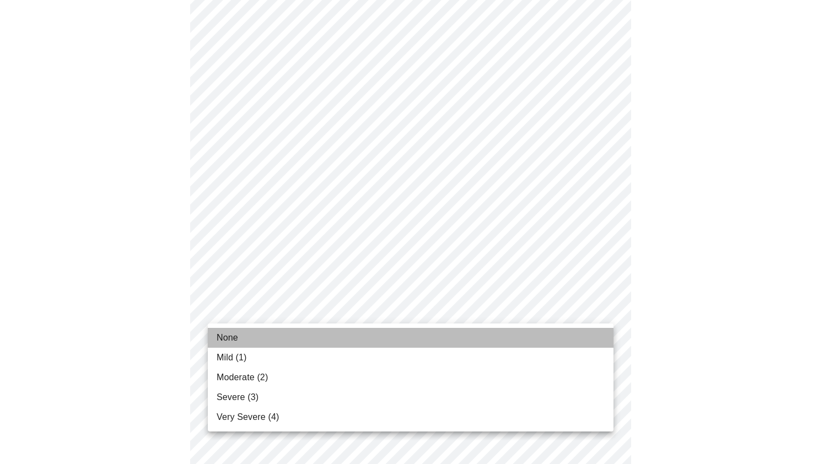
click at [410, 338] on li "None" at bounding box center [411, 338] width 406 height 20
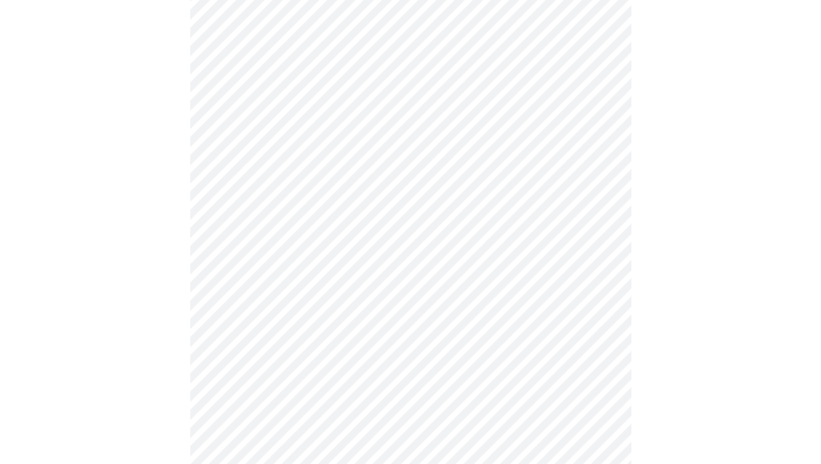
scroll to position [331, 0]
click at [411, 294] on body "MyMenopauseRx Appointments Messaging Labs Uploads Medications Community Refer a…" at bounding box center [414, 195] width 820 height 1042
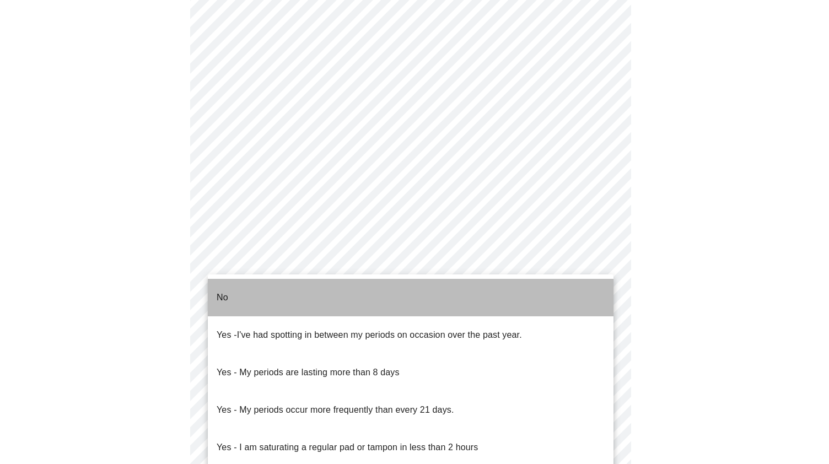
click at [291, 300] on li "No" at bounding box center [411, 297] width 406 height 37
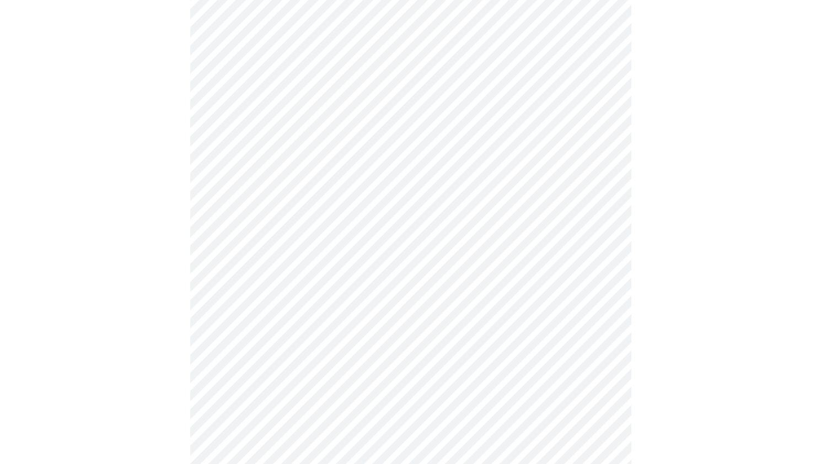
click at [306, 374] on body "MyMenopauseRx Appointments Messaging Labs Uploads Medications Community Refer a…" at bounding box center [410, 192] width 812 height 1036
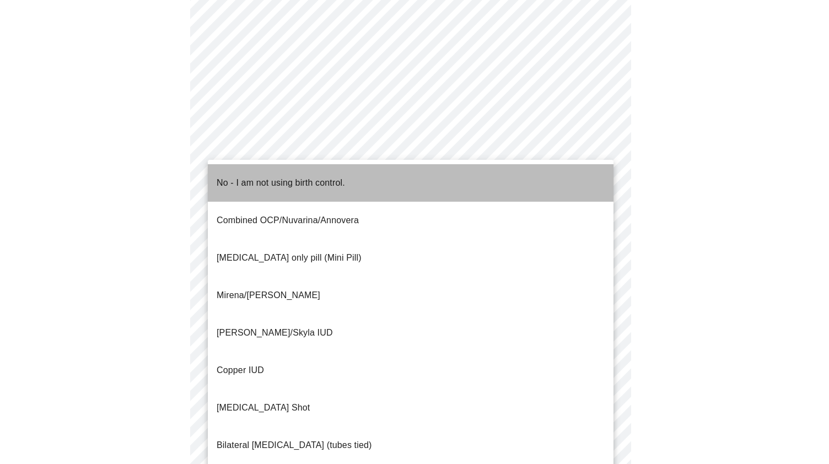
click at [309, 180] on p "No - I am not using birth control." at bounding box center [281, 182] width 128 height 13
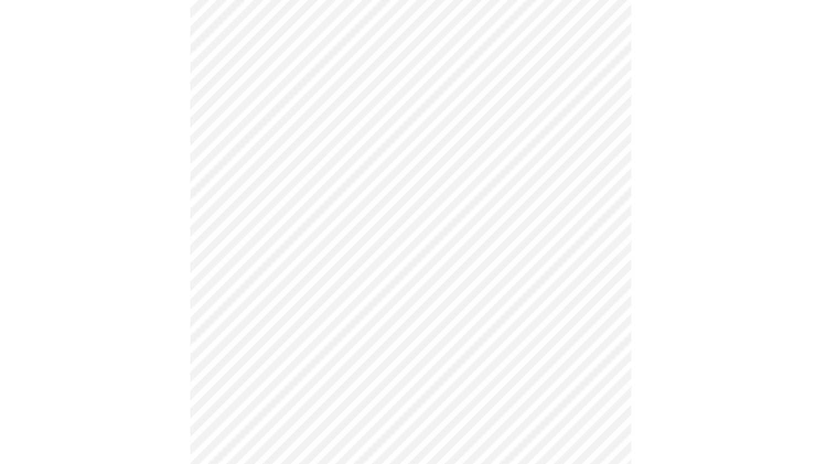
scroll to position [496, 0]
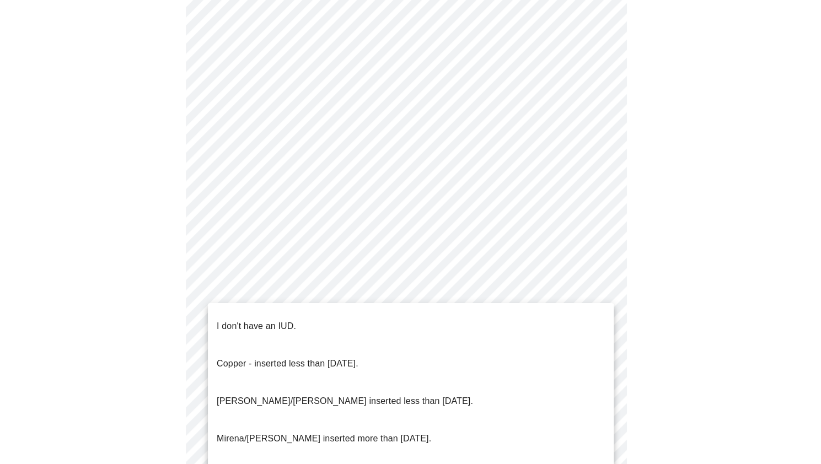
click at [303, 292] on body "MyMenopauseRx Appointments Messaging Labs Uploads Medications Community Refer a…" at bounding box center [410, 22] width 812 height 1029
click at [292, 320] on p "I don't have an IUD." at bounding box center [256, 326] width 79 height 13
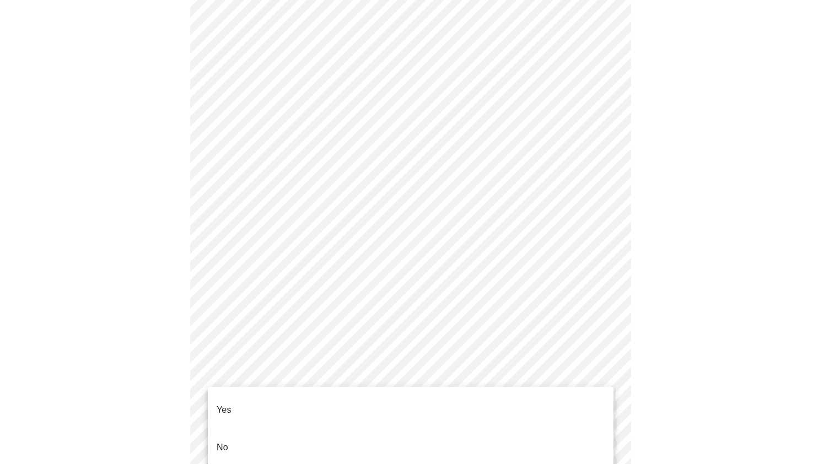
click at [295, 374] on body "MyMenopauseRx Appointments Messaging Labs Uploads Medications Community Refer a…" at bounding box center [414, 19] width 820 height 1022
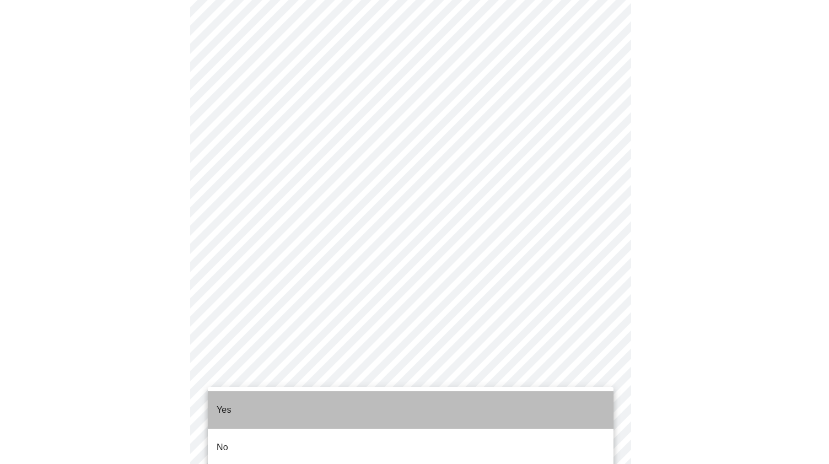
click at [266, 405] on li "Yes" at bounding box center [411, 409] width 406 height 37
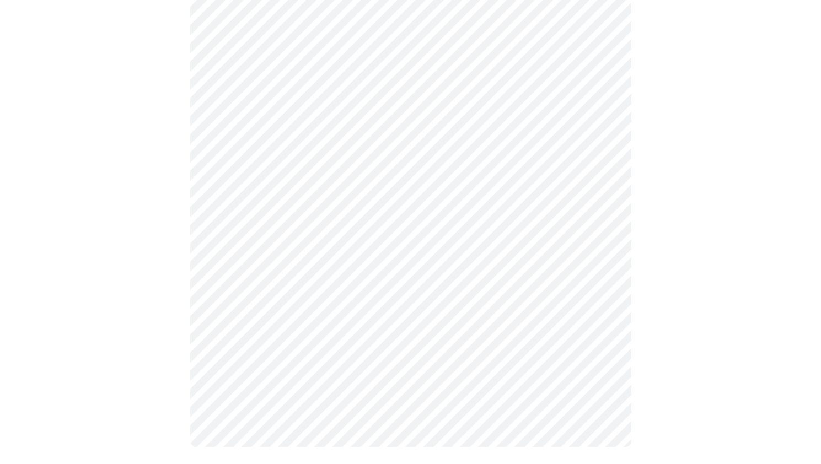
scroll to position [0, 0]
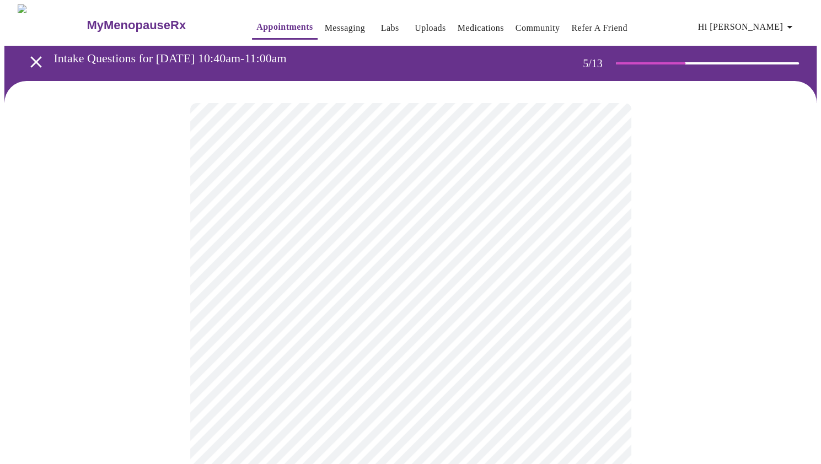
click at [474, 284] on body "MyMenopauseRx Appointments Messaging Labs Uploads Medications Community Refer a…" at bounding box center [410, 399] width 812 height 790
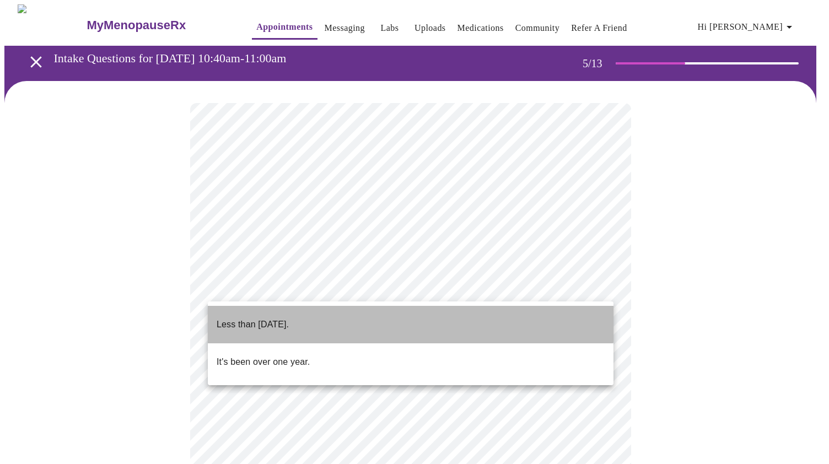
click at [289, 318] on p "Less than one year ago." at bounding box center [253, 324] width 72 height 13
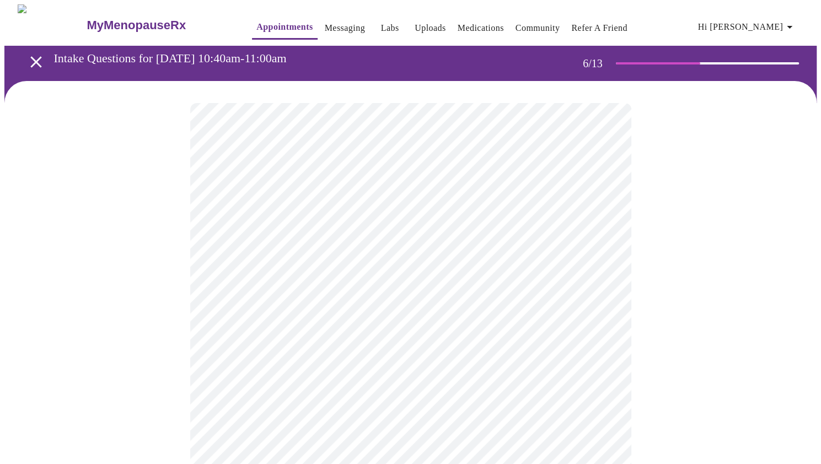
click at [228, 319] on body "MyMenopauseRx Appointments Messaging Labs Uploads Medications Community Refer a…" at bounding box center [410, 298] width 812 height 588
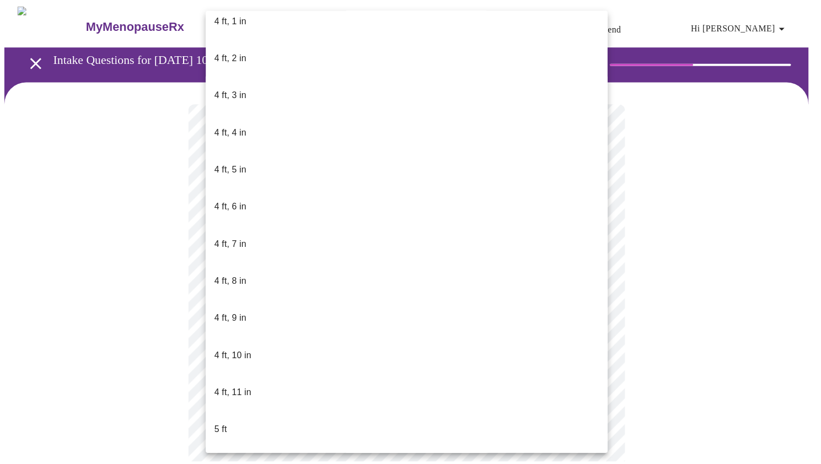
scroll to position [606, 0]
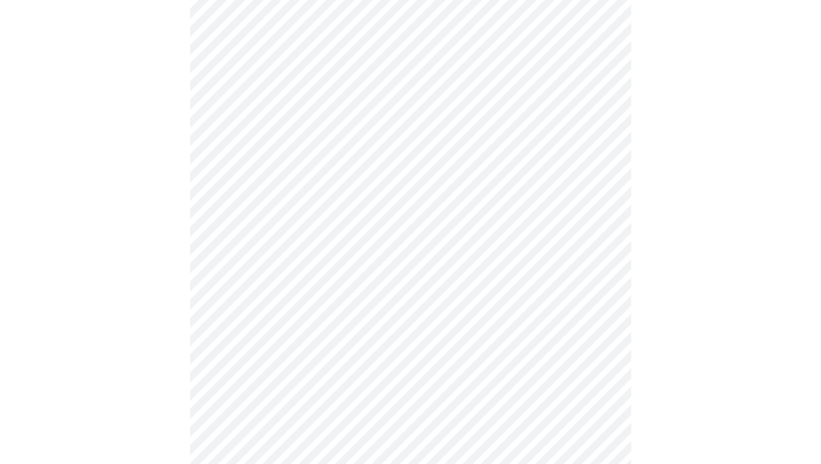
scroll to position [2646, 0]
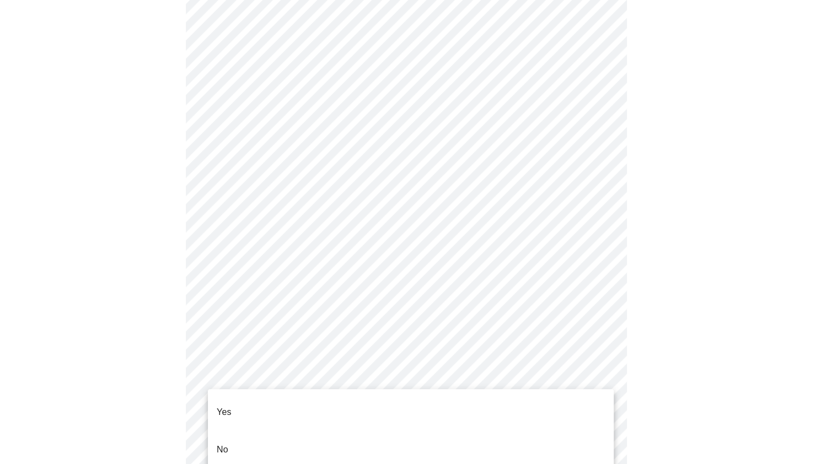
click at [277, 431] on li "No" at bounding box center [411, 449] width 406 height 37
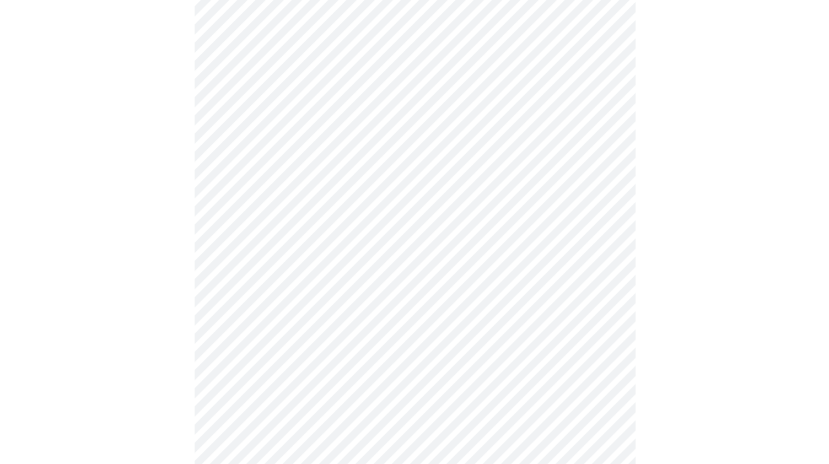
scroll to position [606, 0]
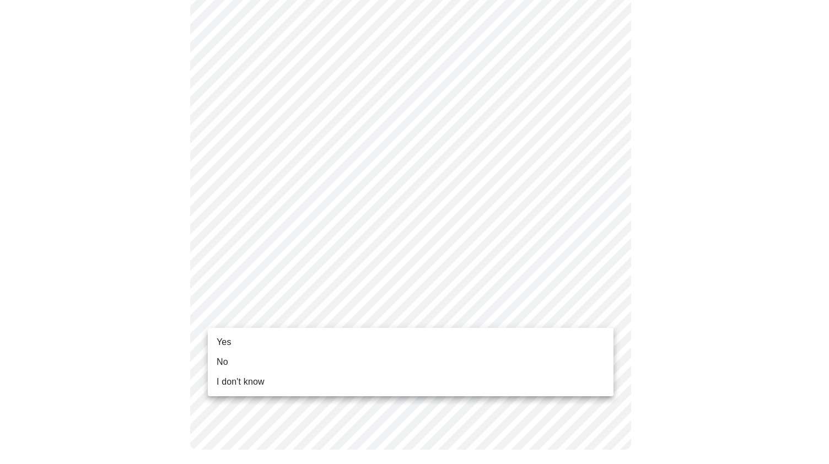
click at [292, 337] on li "Yes" at bounding box center [411, 342] width 406 height 20
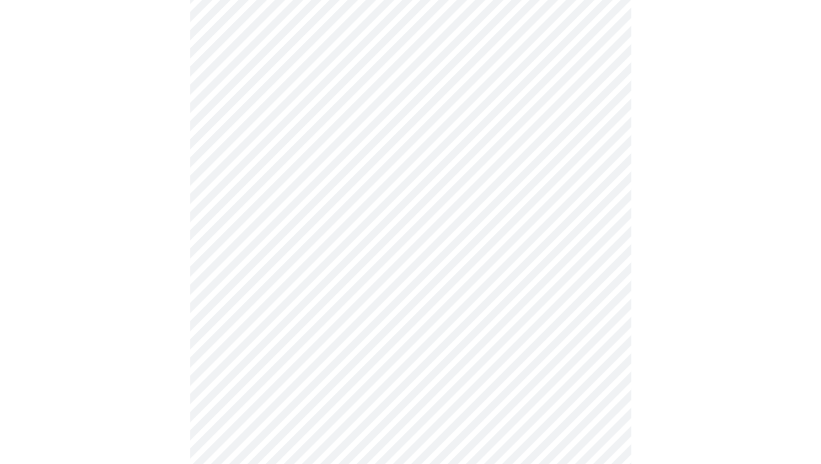
scroll to position [0, 0]
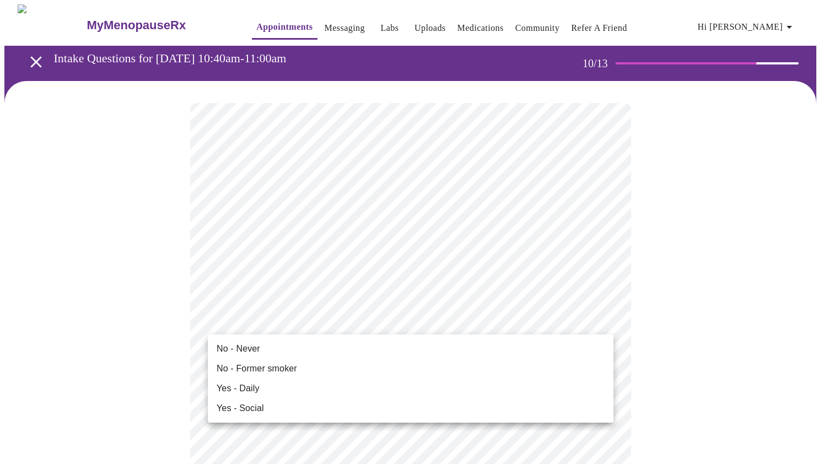
click at [265, 351] on li "No - Never" at bounding box center [411, 349] width 406 height 20
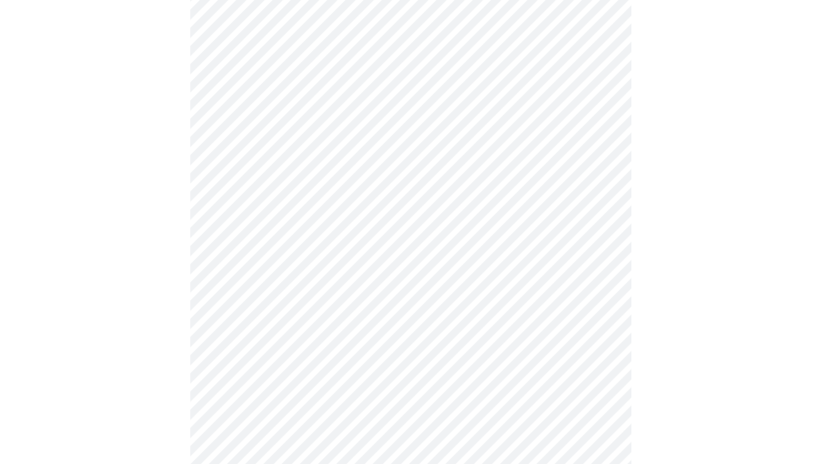
scroll to position [827, 0]
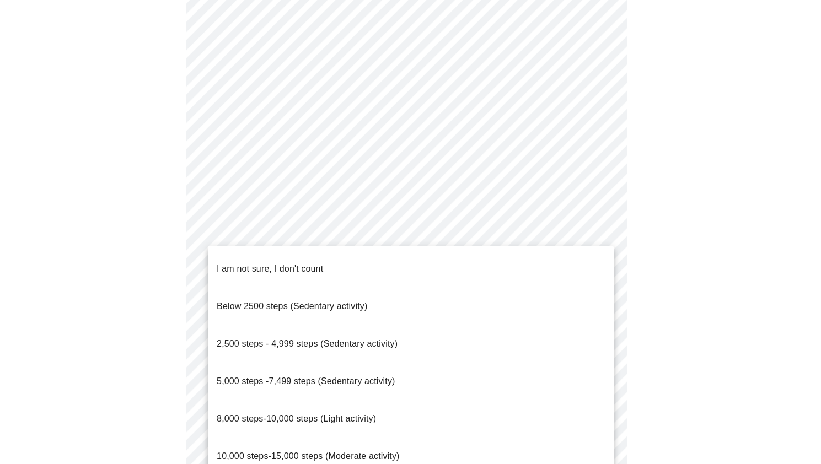
click at [346, 376] on span "5,000 steps -7,499 steps (Sedentary activity)" at bounding box center [306, 380] width 178 height 9
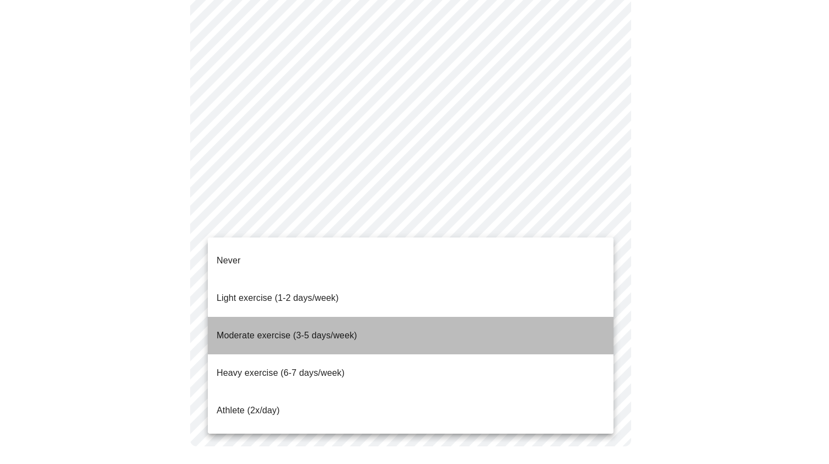
click at [327, 331] on span "Moderate exercise (3-5 days/week)" at bounding box center [287, 335] width 141 height 9
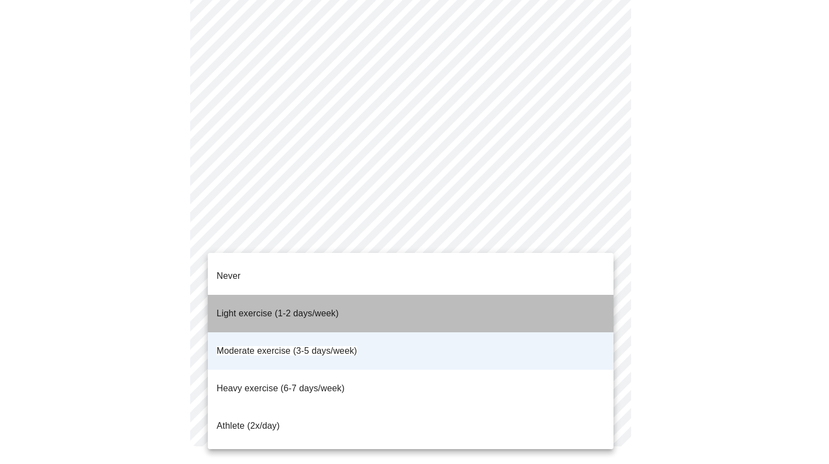
click at [338, 309] on span "Light exercise (1-2 days/week)" at bounding box center [278, 313] width 122 height 9
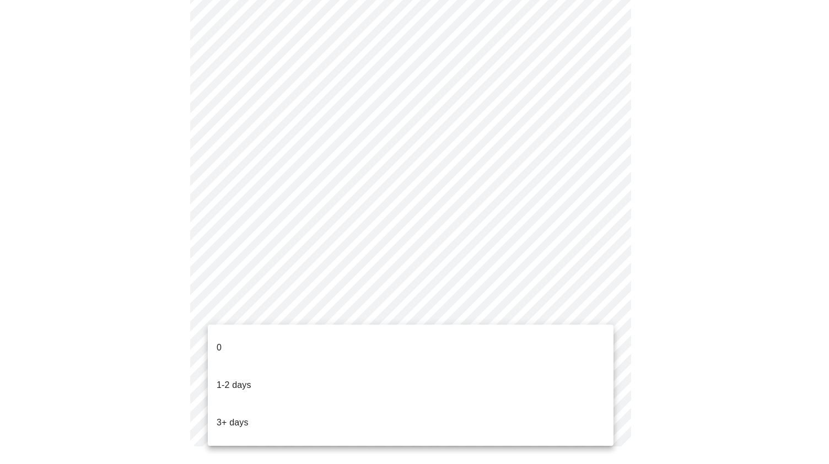
click at [340, 367] on li "1-2 days" at bounding box center [411, 385] width 406 height 37
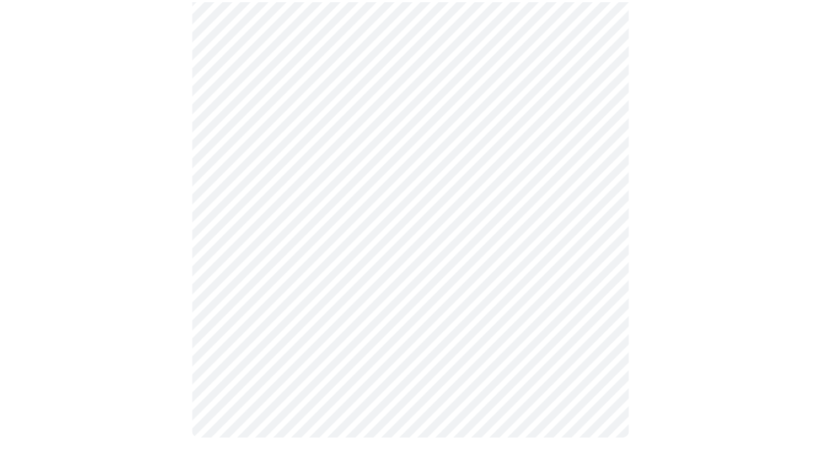
scroll to position [957, 0]
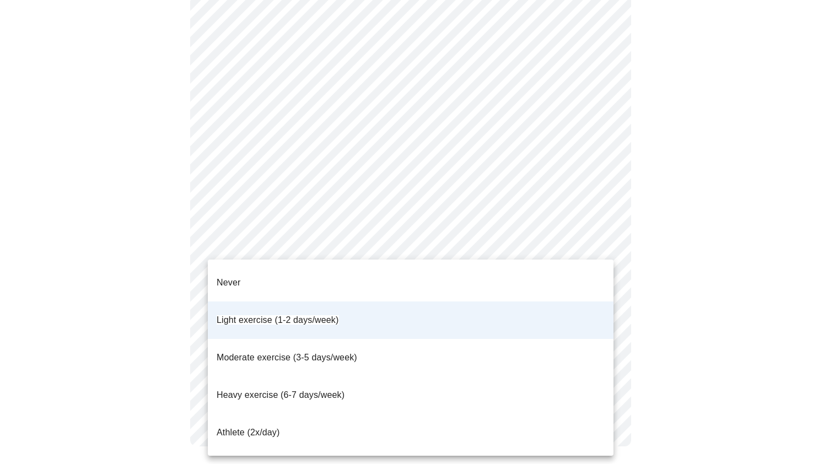
click at [697, 216] on div at bounding box center [414, 232] width 829 height 464
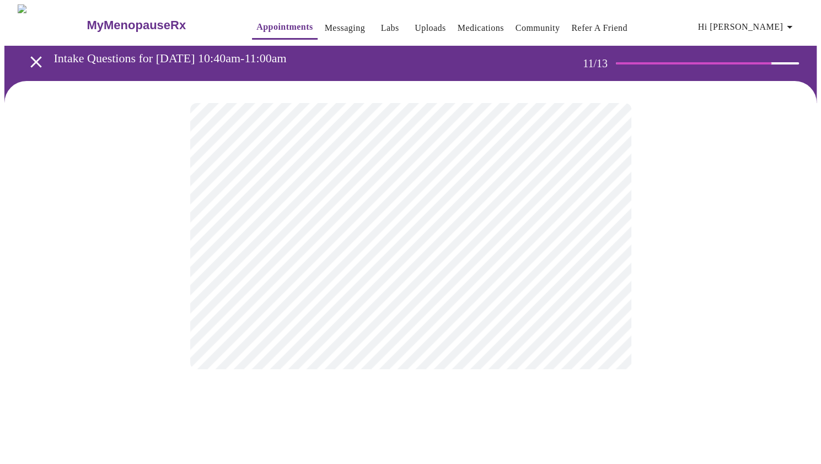
scroll to position [0, 0]
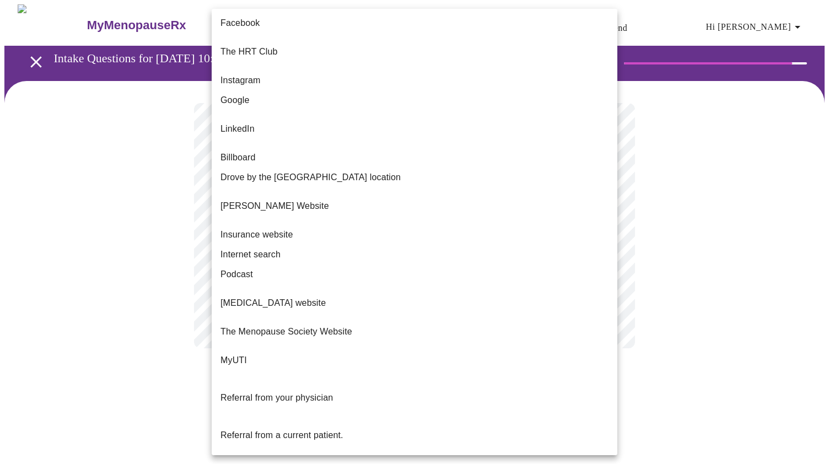
click at [532, 228] on body "MyMenopauseRx Appointments Messaging Labs Uploads Medications Community Refer a…" at bounding box center [414, 187] width 820 height 366
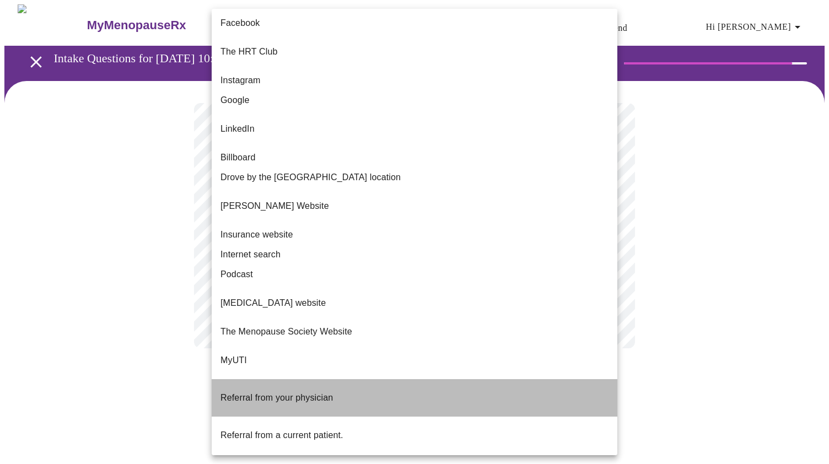
click at [427, 379] on li "Referral from your physician" at bounding box center [415, 397] width 406 height 37
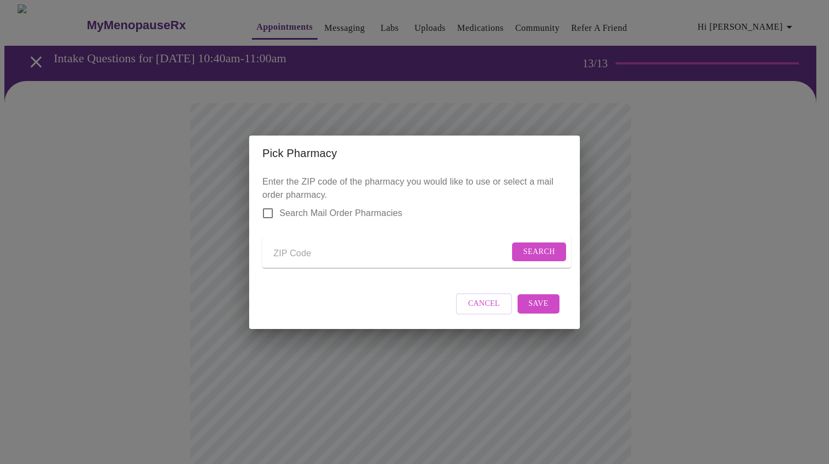
click at [286, 255] on input "Send a message to your care team" at bounding box center [391, 254] width 236 height 18
type input "60189"
click at [512, 243] on button "Search" at bounding box center [539, 252] width 54 height 19
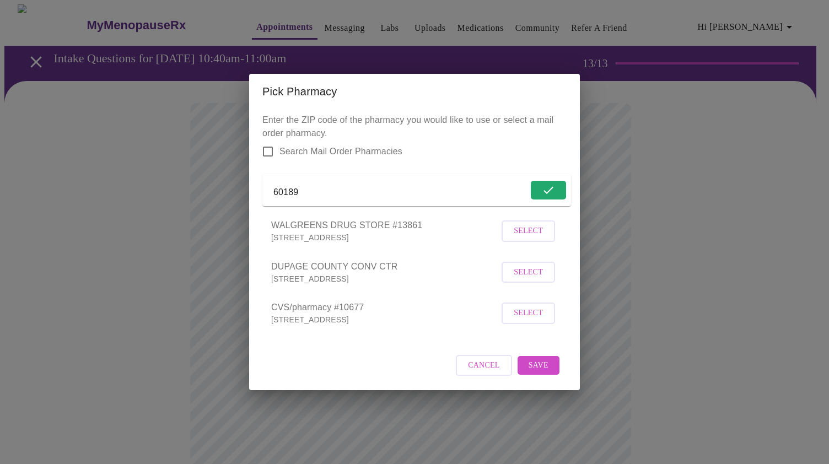
click at [534, 319] on span "Select" at bounding box center [528, 313] width 29 height 14
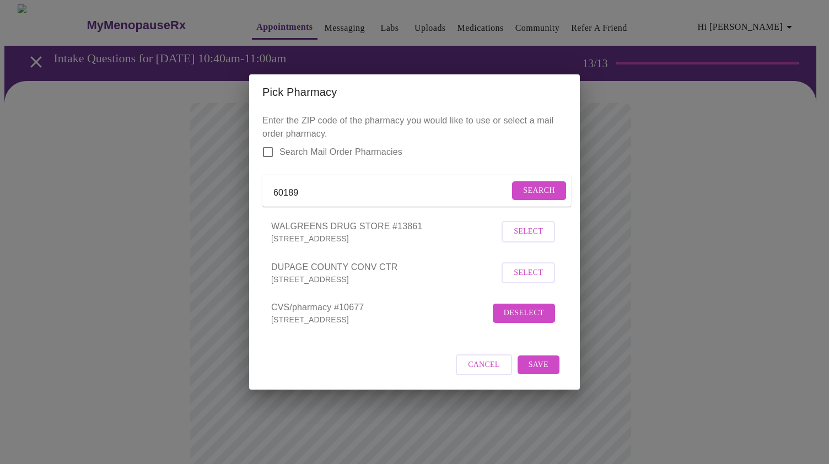
click at [543, 372] on span "Save" at bounding box center [539, 365] width 20 height 14
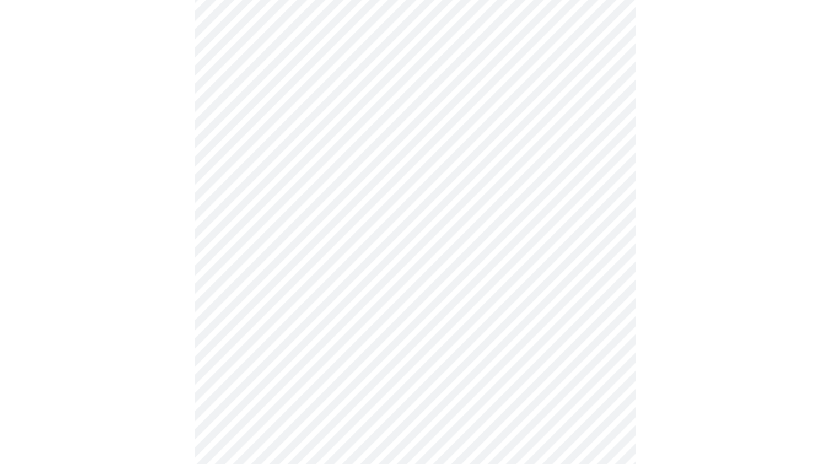
scroll to position [165, 0]
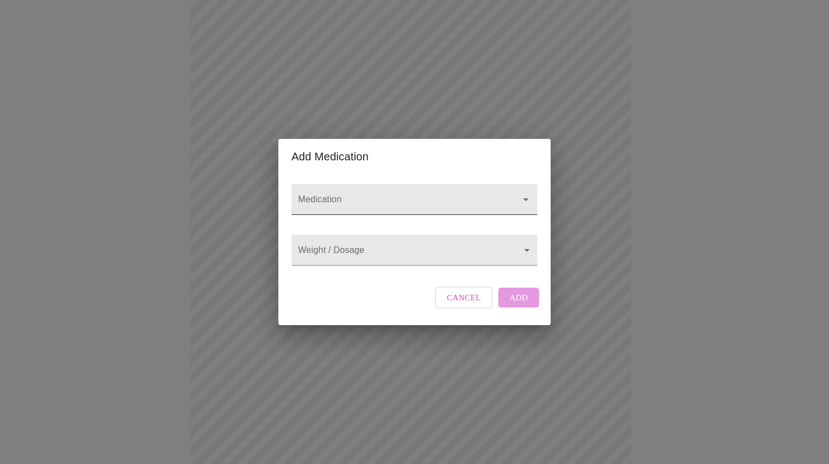
click at [515, 192] on div at bounding box center [518, 199] width 29 height 15
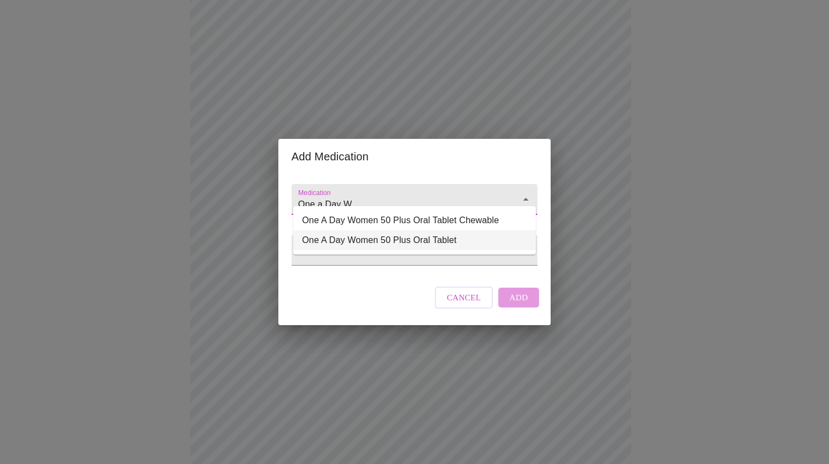
click at [421, 238] on li "One A Day Women 50 Plus Oral Tablet" at bounding box center [414, 240] width 243 height 20
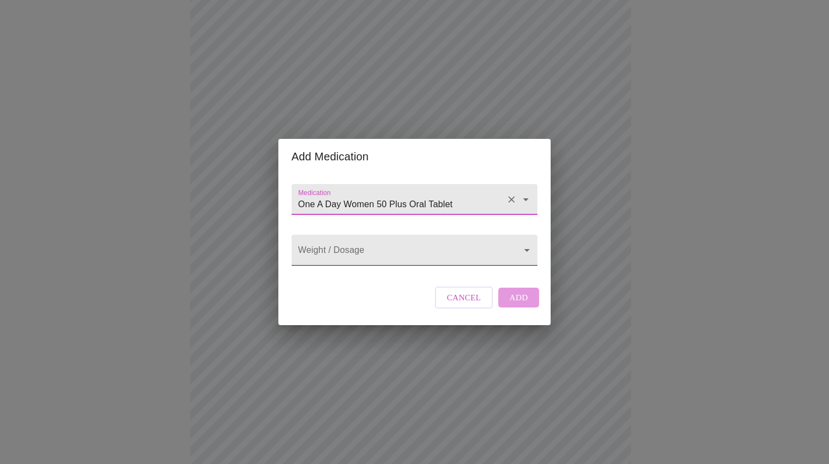
type input "One A Day Women 50 Plus Oral Tablet"
click at [360, 251] on body "MyMenopauseRx Appointments Messaging Labs Uploads Medications Community Refer a…" at bounding box center [414, 253] width 820 height 829
click at [360, 251] on li "N/A" at bounding box center [414, 250] width 243 height 20
type input "N/A"
click at [518, 305] on span "Add" at bounding box center [518, 297] width 19 height 14
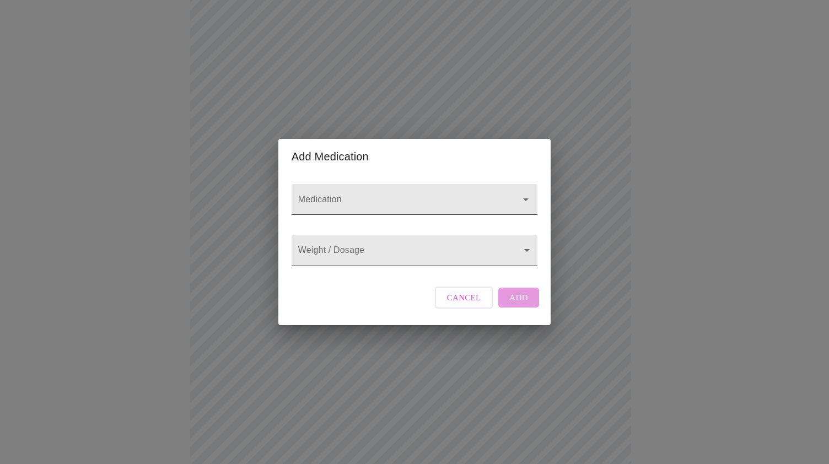
click at [316, 195] on input "Medication" at bounding box center [399, 205] width 206 height 20
type input "Calcium"
click at [316, 249] on body "MyMenopauseRx Appointments Messaging Labs Uploads Medications Community Refer a…" at bounding box center [414, 265] width 820 height 853
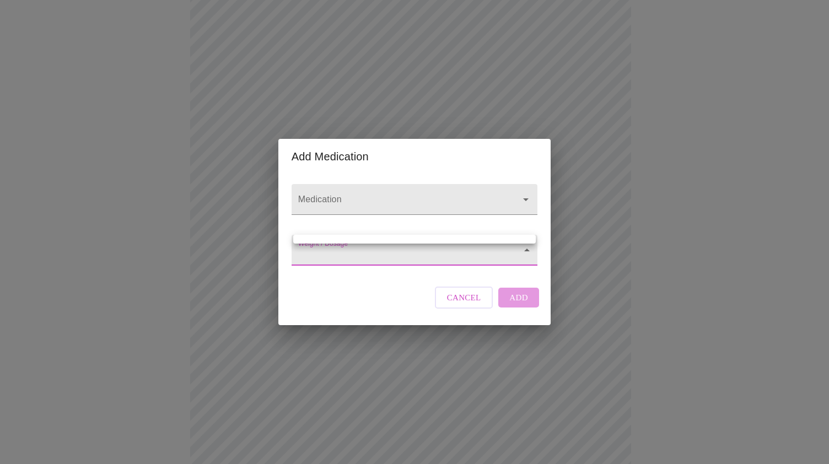
click at [376, 190] on div at bounding box center [414, 232] width 829 height 464
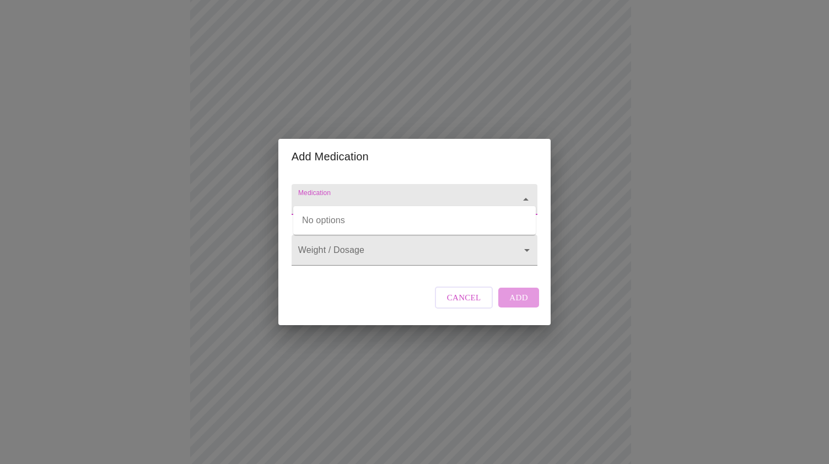
click at [412, 195] on input "Medication" at bounding box center [399, 205] width 206 height 20
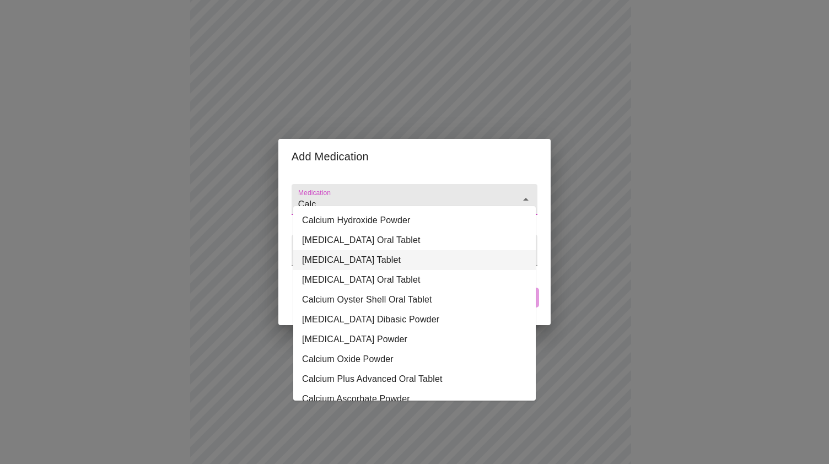
click at [348, 253] on li "Calcium Oral Tablet" at bounding box center [414, 260] width 243 height 20
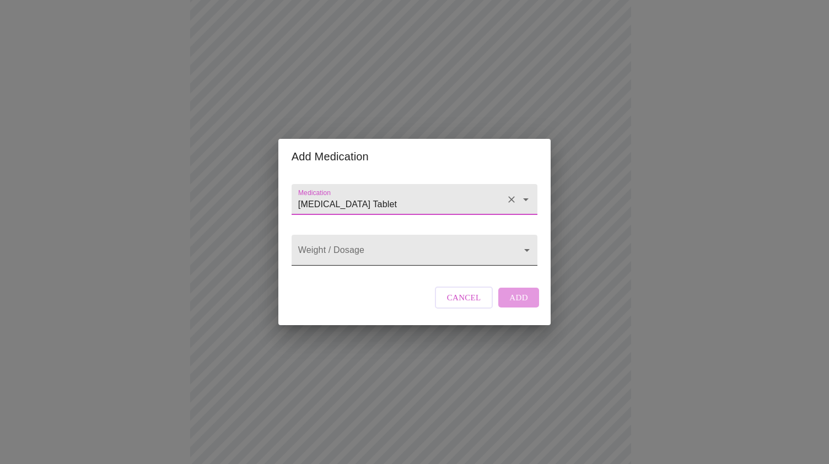
type input "Calcium Oral Tablet"
click at [354, 252] on body "MyMenopauseRx Appointments Messaging Labs Uploads Medications Community Refer a…" at bounding box center [414, 265] width 820 height 853
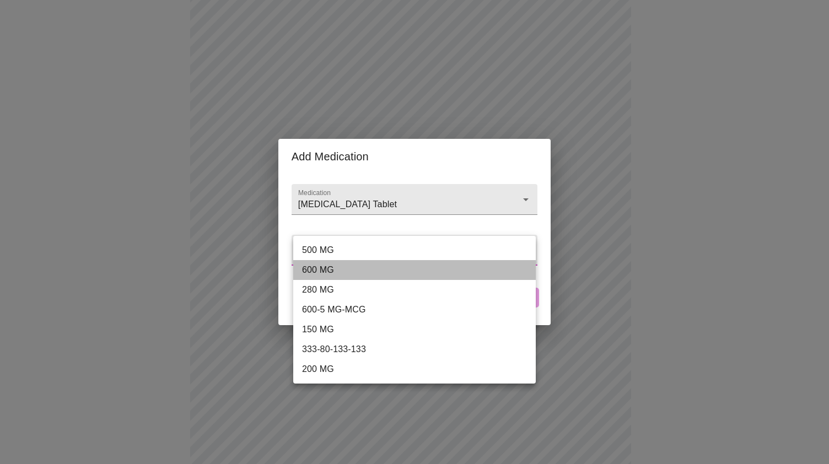
click at [337, 266] on li "600 MG" at bounding box center [414, 270] width 243 height 20
type input "600 MG"
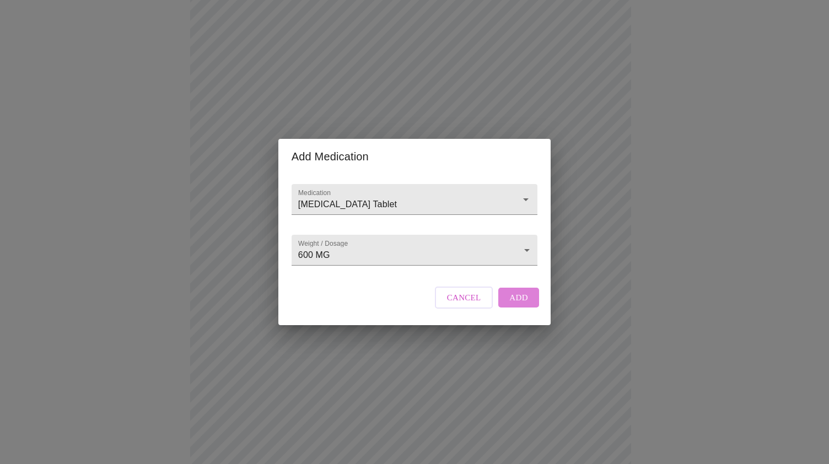
click at [519, 305] on span "Add" at bounding box center [518, 297] width 19 height 14
click at [335, 195] on input "Medication" at bounding box center [399, 205] width 206 height 20
type input "D3"
click at [326, 195] on input "Medication" at bounding box center [399, 205] width 206 height 20
type input "D"
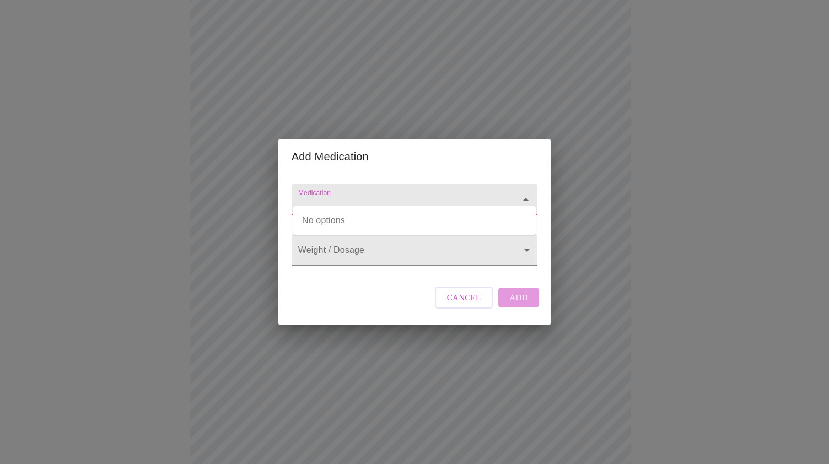
type input "B"
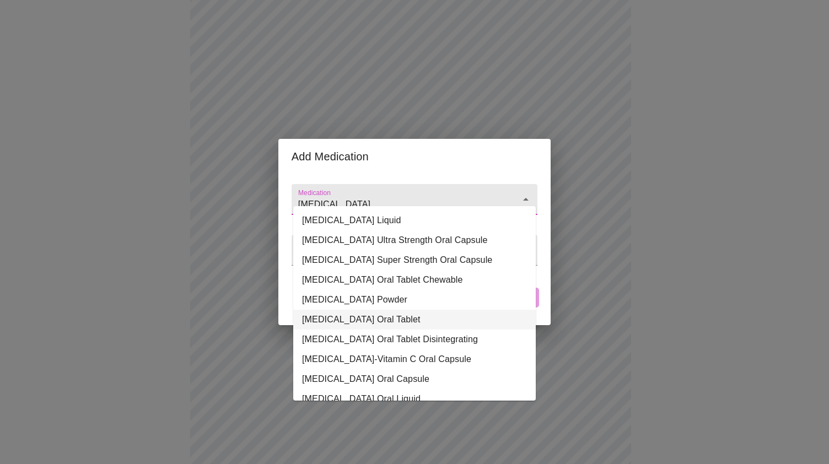
click at [374, 315] on li "Vitamin D3 Oral Tablet" at bounding box center [414, 320] width 243 height 20
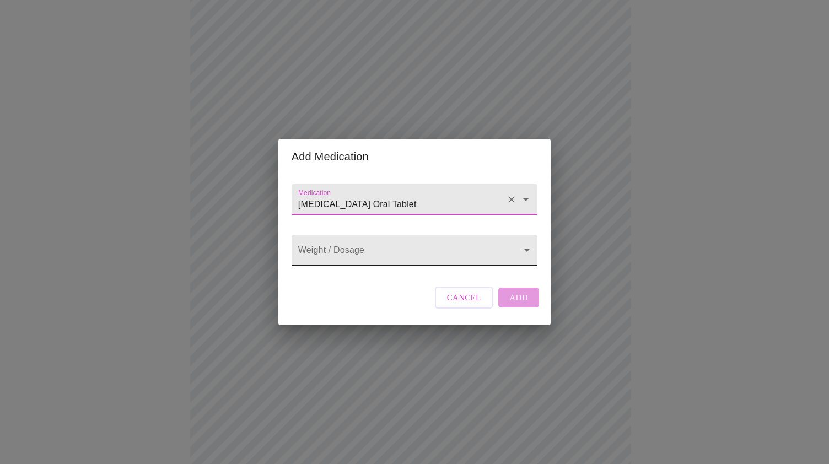
type input "Vitamin D3 Oral Tablet"
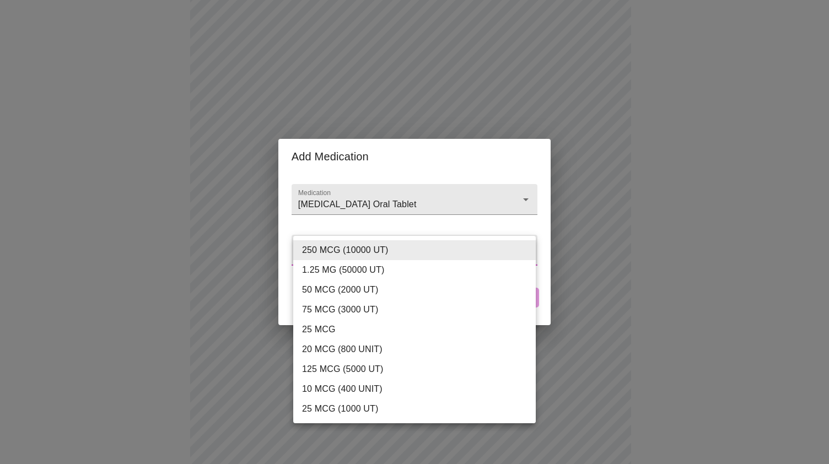
click at [519, 246] on body "MyMenopauseRx Appointments Messaging Labs Uploads Medications Community Refer a…" at bounding box center [414, 286] width 820 height 894
click at [339, 370] on li "125 MCG (5000 UT)" at bounding box center [414, 369] width 243 height 20
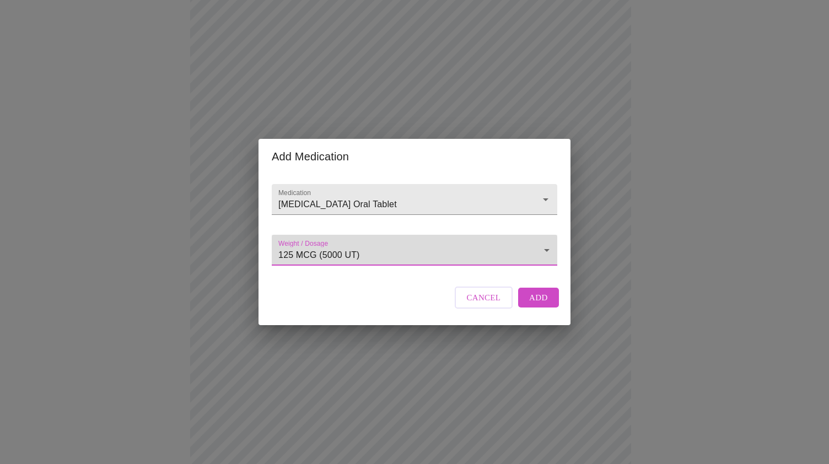
type input "125 MCG (5000 UT)"
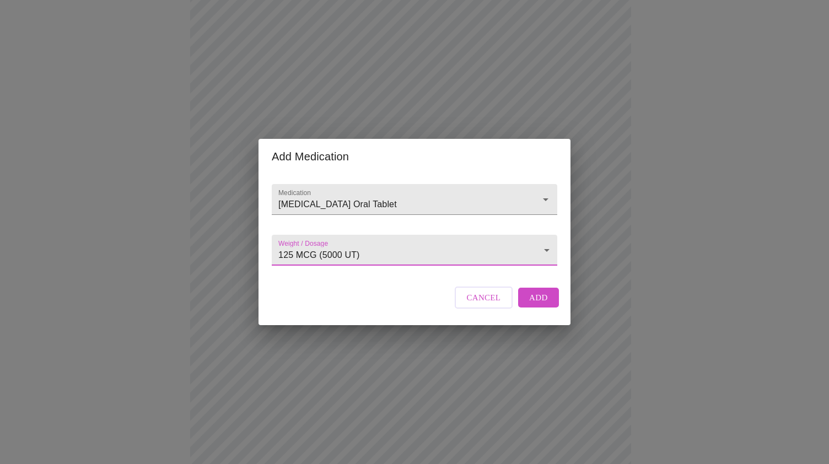
click at [542, 305] on span "Add" at bounding box center [538, 297] width 19 height 14
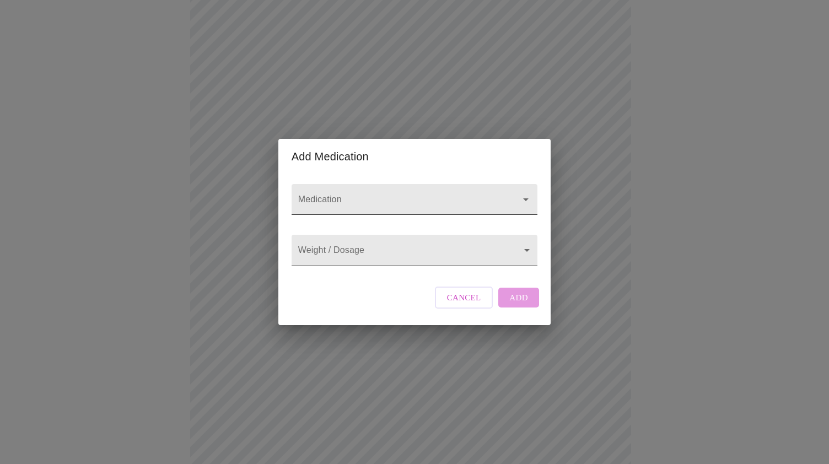
click at [310, 195] on input "Medication" at bounding box center [399, 205] width 206 height 20
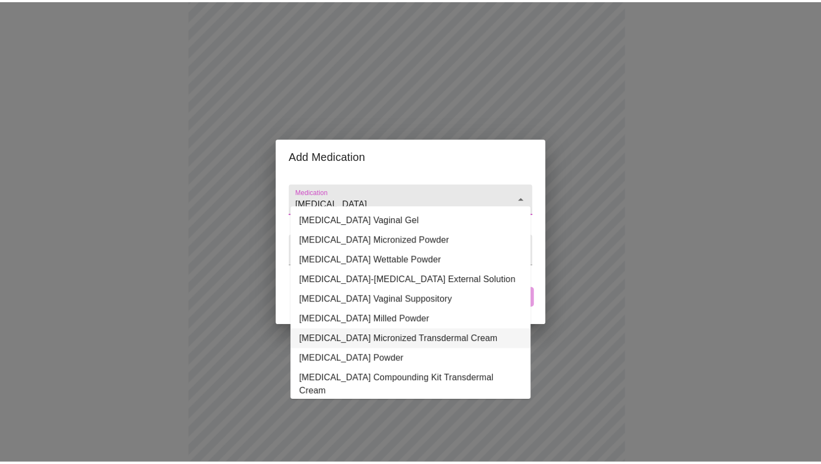
scroll to position [55, 0]
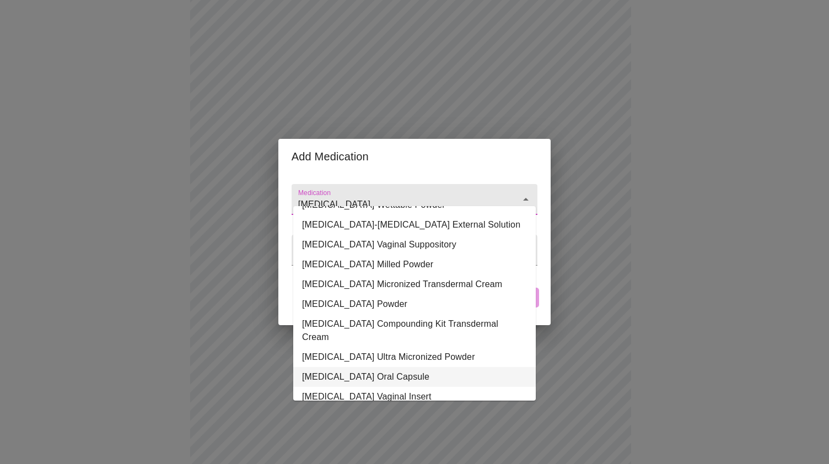
click at [357, 367] on li "Progesterone Oral Capsule" at bounding box center [414, 377] width 243 height 20
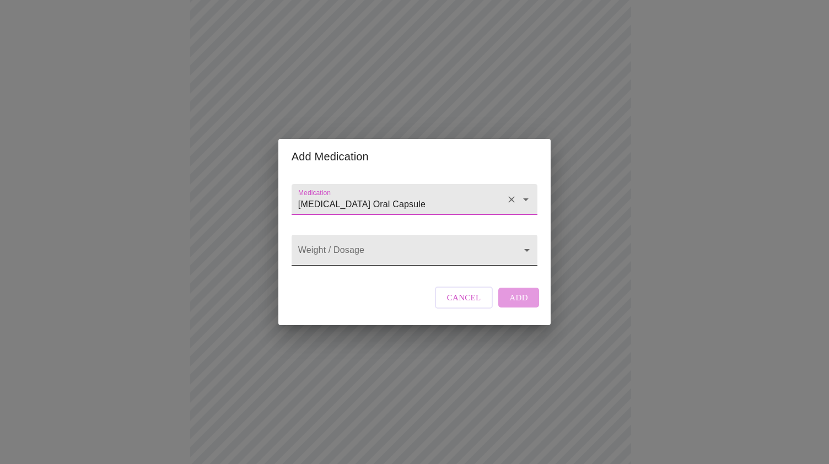
type input "Progesterone Oral Capsule"
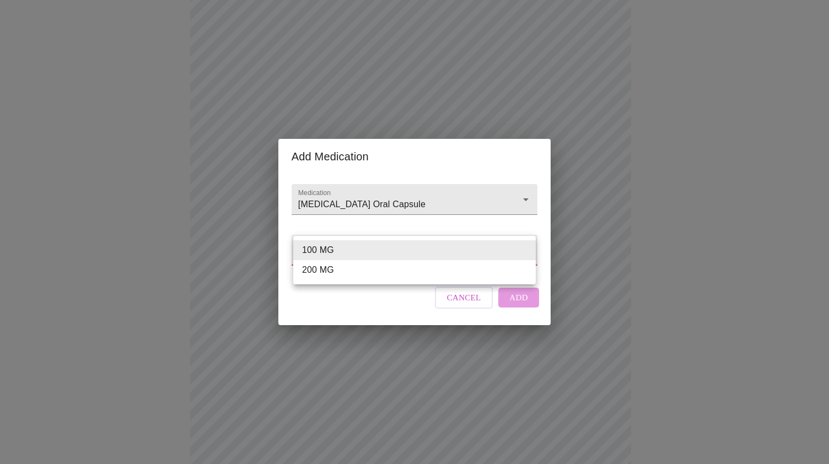
click at [394, 257] on body "MyMenopauseRx Appointments Messaging Labs Uploads Medications Community Refer a…" at bounding box center [414, 306] width 820 height 935
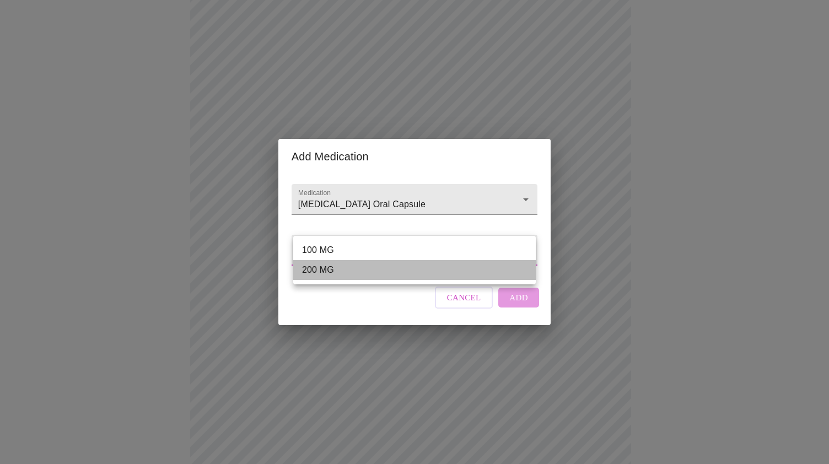
click at [340, 273] on li "200 MG" at bounding box center [414, 270] width 243 height 20
type input "200 MG"
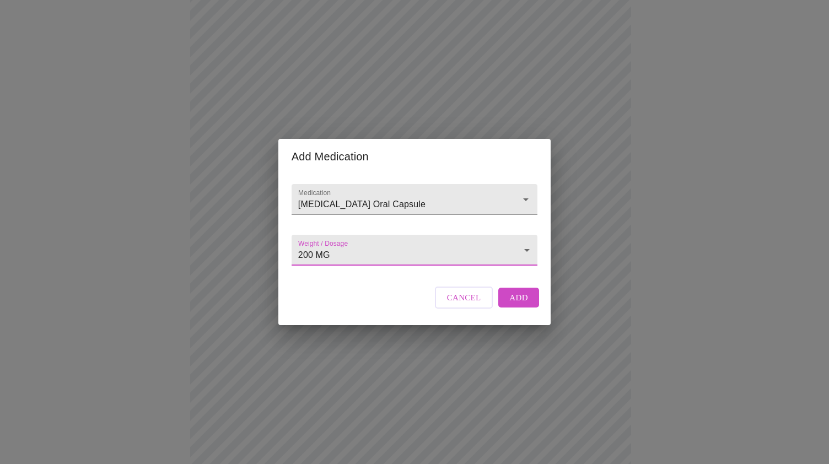
click at [518, 305] on span "Add" at bounding box center [518, 297] width 19 height 14
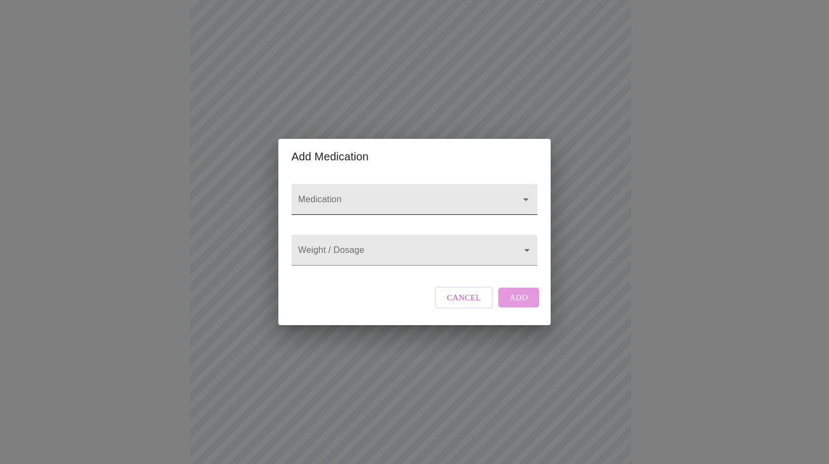
click at [323, 195] on input "Medication" at bounding box center [399, 205] width 206 height 20
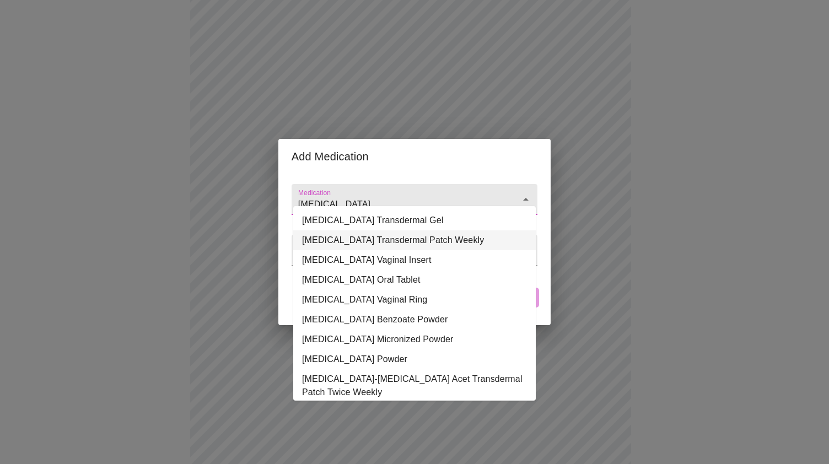
click at [416, 241] on li "Estradiol Transdermal Patch Weekly" at bounding box center [414, 240] width 243 height 20
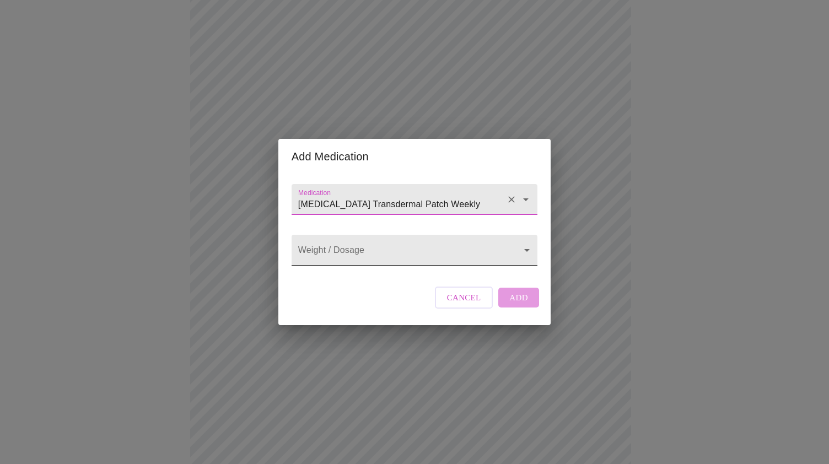
type input "Estradiol Transdermal Patch Weekly"
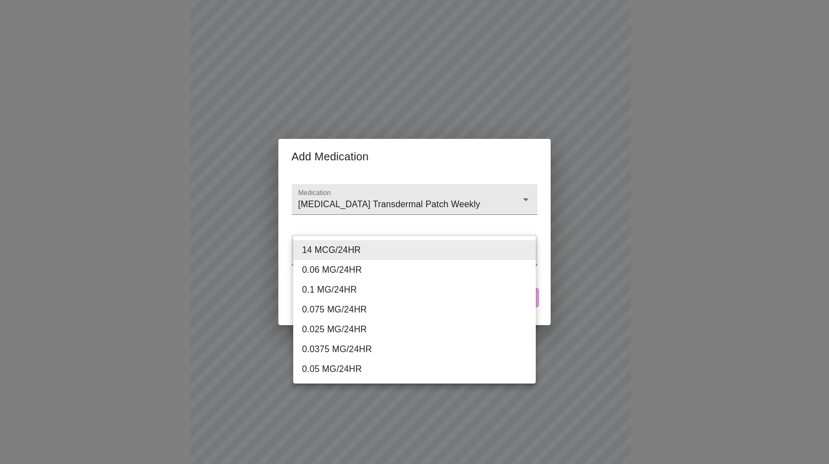
click at [518, 252] on body "MyMenopauseRx Appointments Messaging Labs Uploads Medications Community Refer a…" at bounding box center [414, 327] width 820 height 976
click at [423, 335] on li "0.025 MG/24HR" at bounding box center [414, 330] width 243 height 20
type input "0.025 MG/24HR"
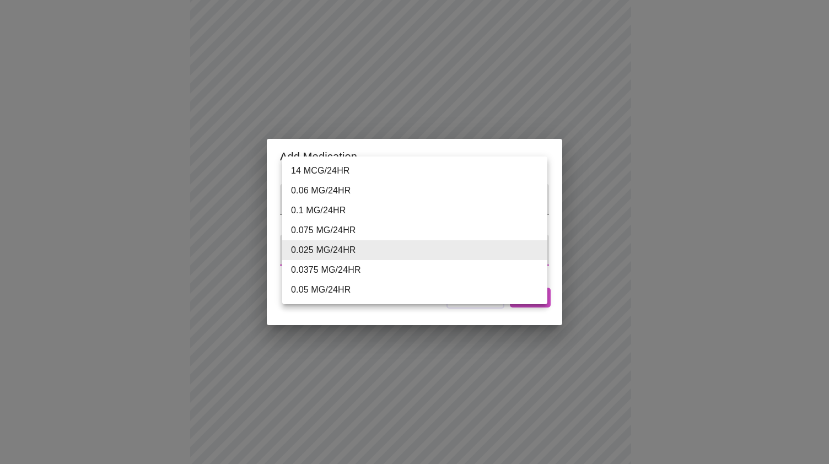
click at [536, 250] on body "MyMenopauseRx Appointments Messaging Labs Uploads Medications Community Refer a…" at bounding box center [414, 327] width 820 height 976
click at [389, 253] on li "0.025 MG/24HR" at bounding box center [414, 250] width 265 height 20
click at [535, 250] on body "MyMenopauseRx Appointments Messaging Labs Uploads Medications Community Refer a…" at bounding box center [414, 327] width 820 height 976
click at [355, 254] on li "0.025 MG/24HR" at bounding box center [414, 250] width 265 height 20
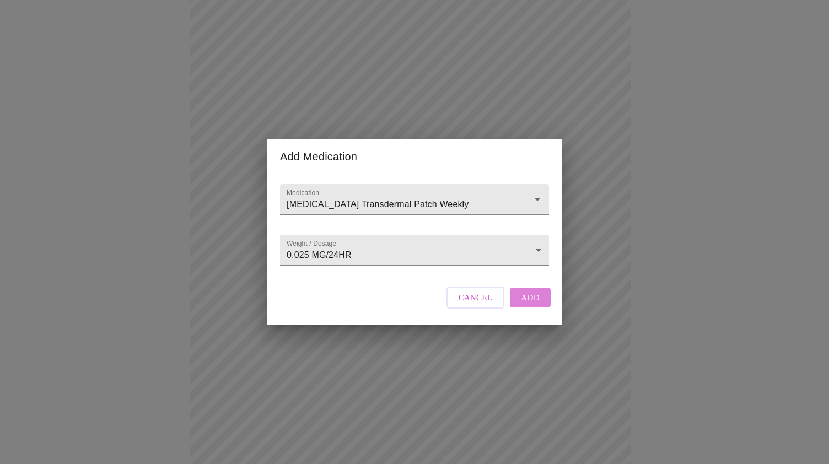
click at [525, 305] on span "Add" at bounding box center [530, 297] width 19 height 14
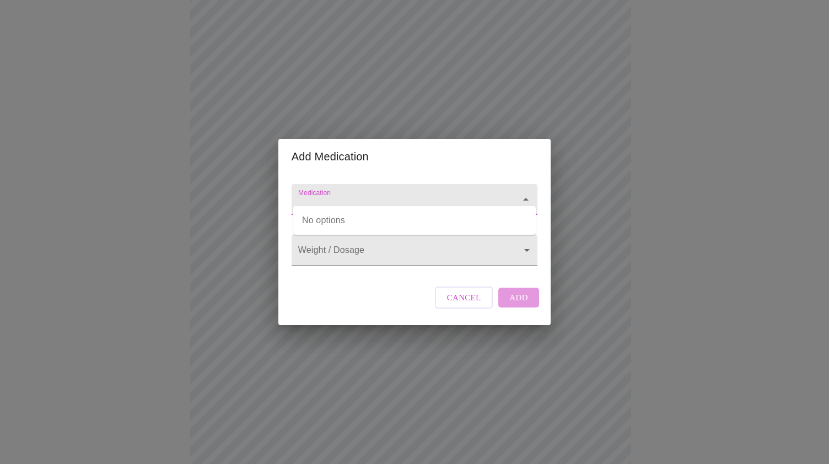
click at [361, 195] on input "Medication" at bounding box center [399, 205] width 206 height 20
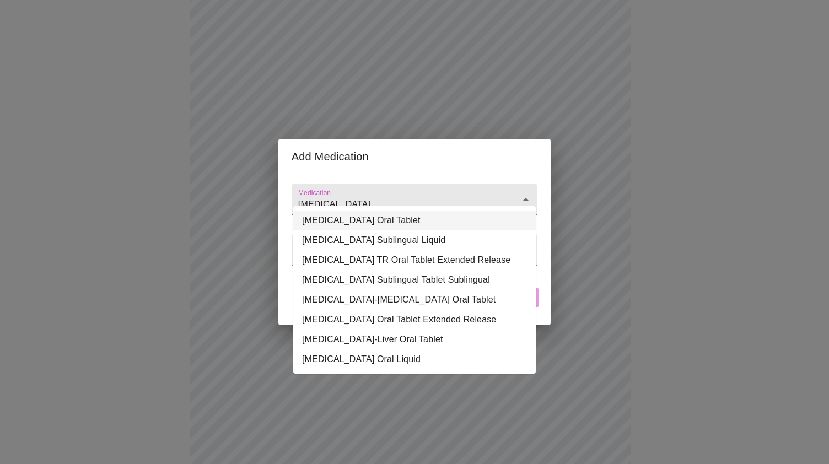
click at [383, 220] on li "Vitamin B12 Oral Tablet" at bounding box center [414, 221] width 243 height 20
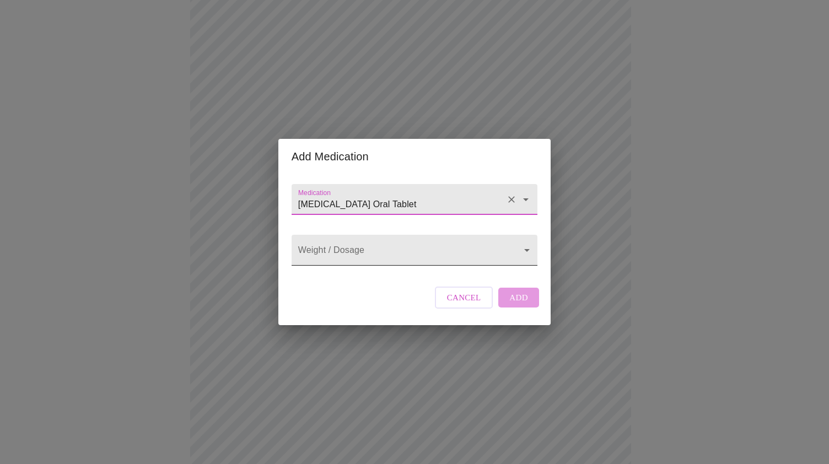
type input "Vitamin B12 Oral Tablet"
click at [515, 256] on body "MyMenopauseRx Appointments Messaging Labs Uploads Medications Community Refer a…" at bounding box center [414, 347] width 820 height 1016
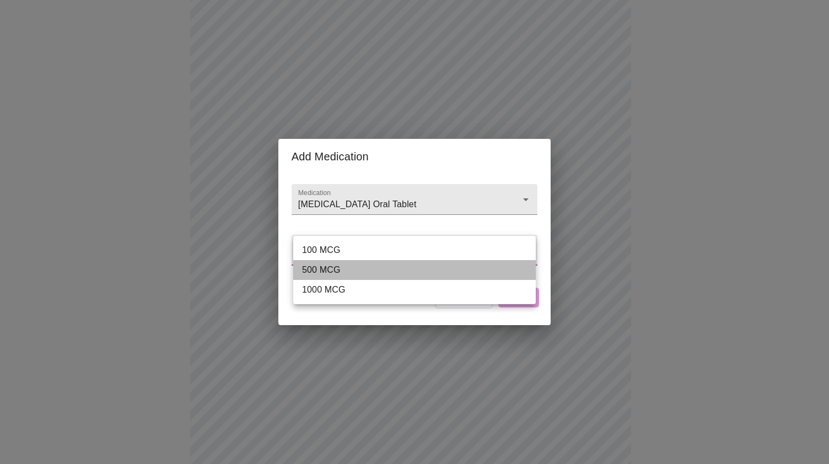
click at [381, 276] on li "500 MCG" at bounding box center [414, 270] width 243 height 20
type input "500 MCG"
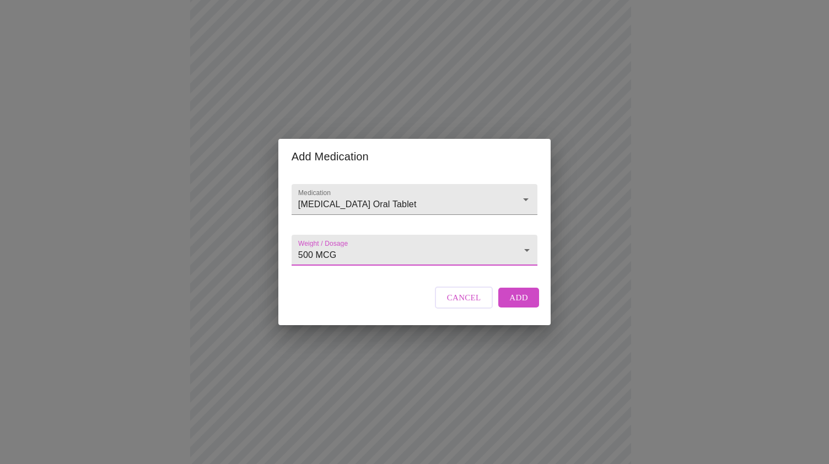
click at [510, 305] on span "Add" at bounding box center [518, 297] width 19 height 14
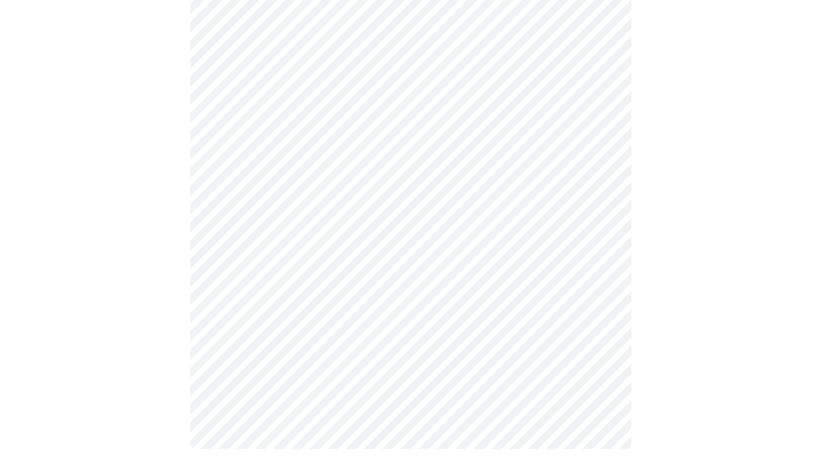
scroll to position [593, 0]
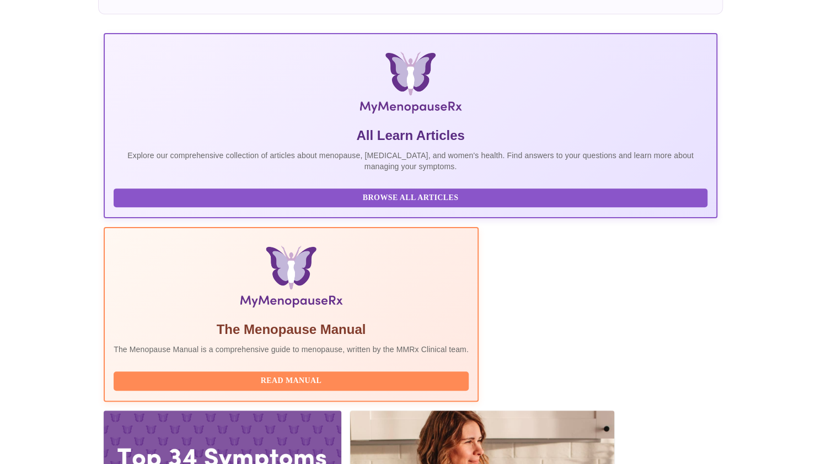
scroll to position [138, 0]
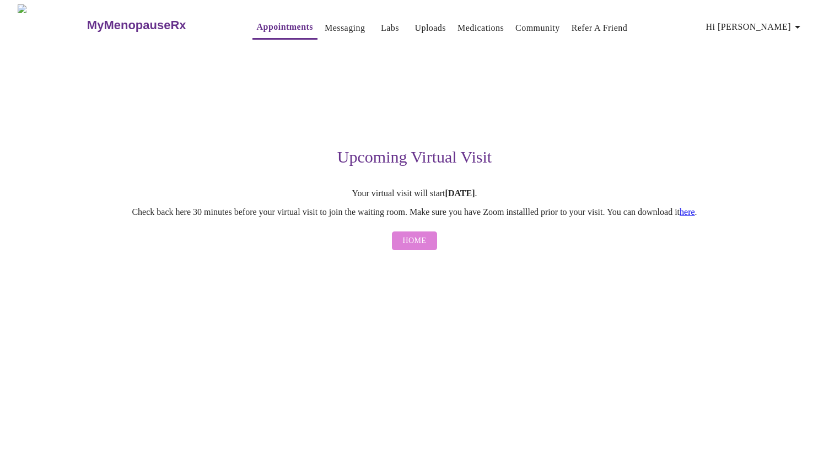
click at [420, 244] on span "Home" at bounding box center [415, 241] width 24 height 14
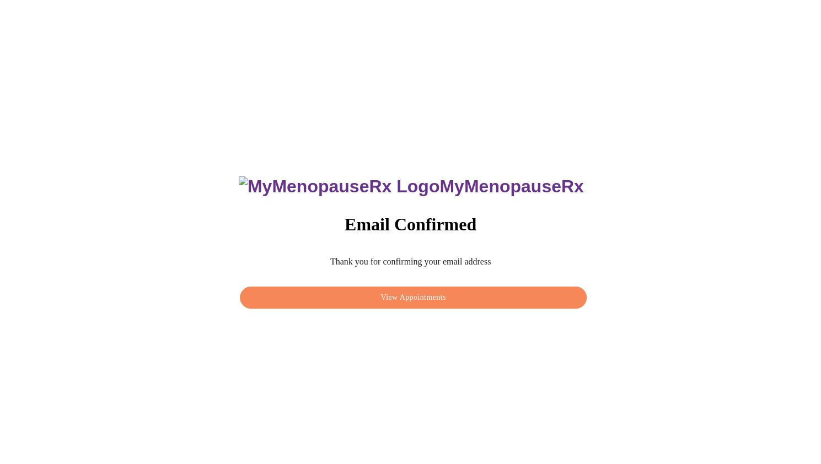
click at [420, 293] on span "View Appointments" at bounding box center [412, 298] width 321 height 14
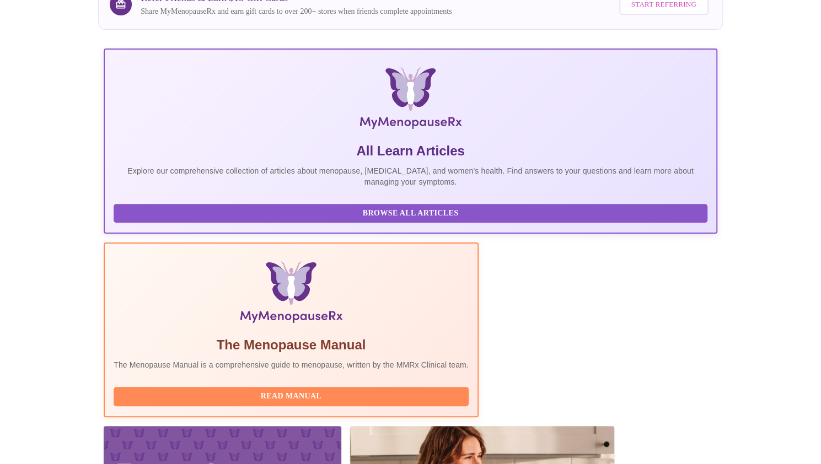
scroll to position [138, 0]
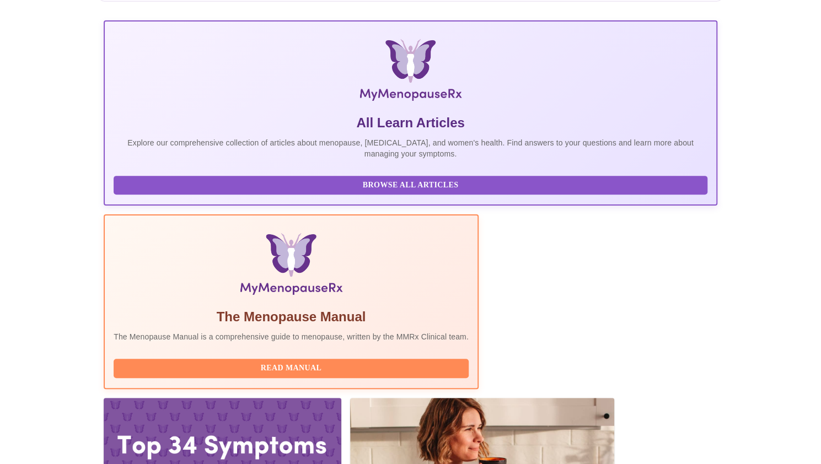
drag, startPoint x: 159, startPoint y: 292, endPoint x: 691, endPoint y: 364, distance: 536.9
copy div "Wednesday, August 13th 2025 @ 10:40am - 11:00am CDT With Jenny Kowalczyk WHNP-B…"
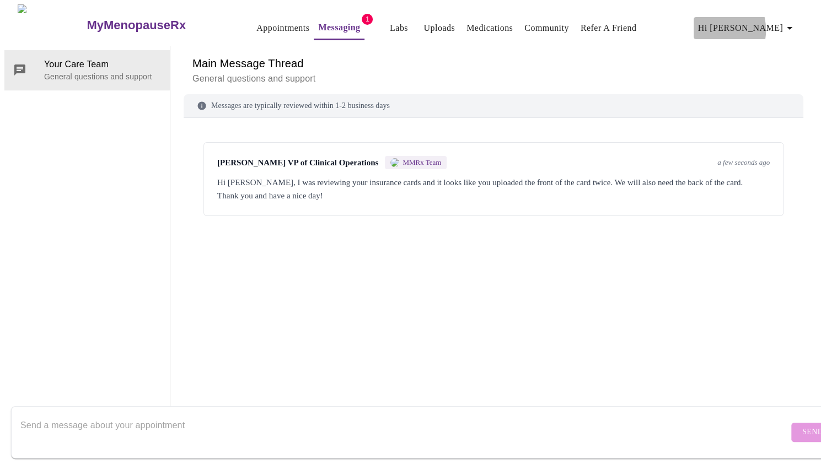
click at [749, 25] on span "Hi [PERSON_NAME]" at bounding box center [747, 27] width 98 height 15
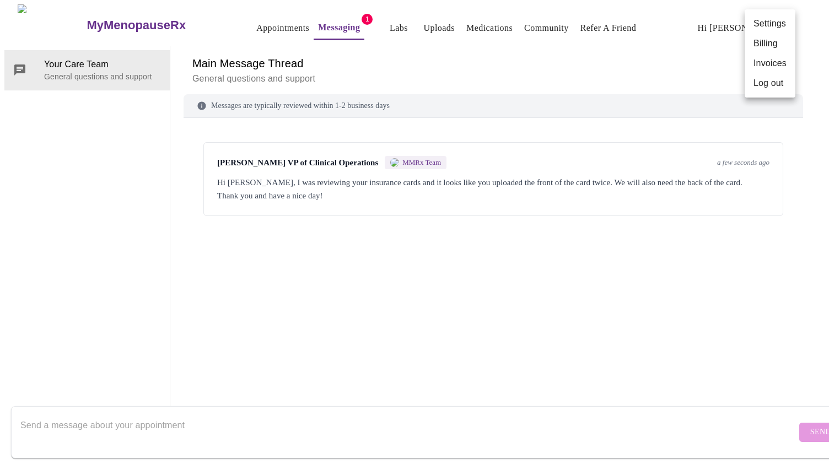
click at [762, 25] on li "Settings" at bounding box center [770, 24] width 51 height 20
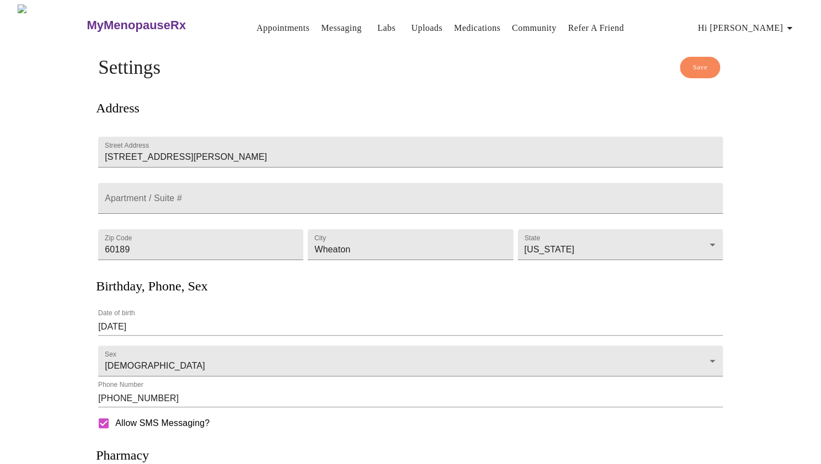
click at [325, 23] on link "Messaging" at bounding box center [341, 27] width 40 height 15
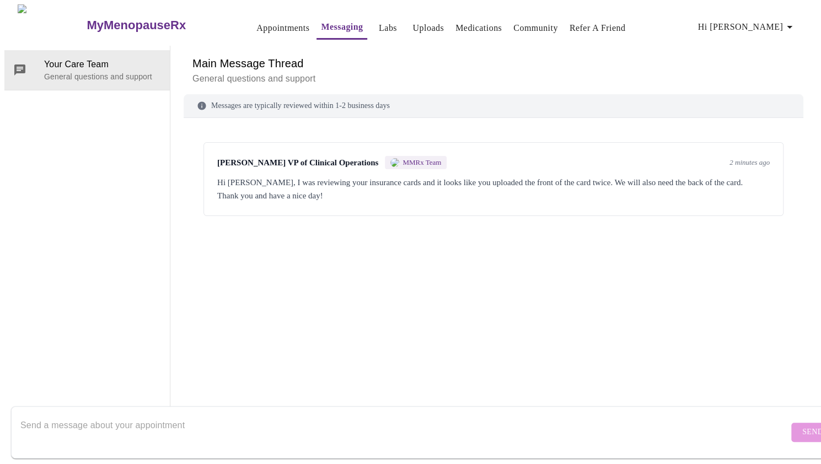
click at [412, 26] on link "Uploads" at bounding box center [427, 27] width 31 height 15
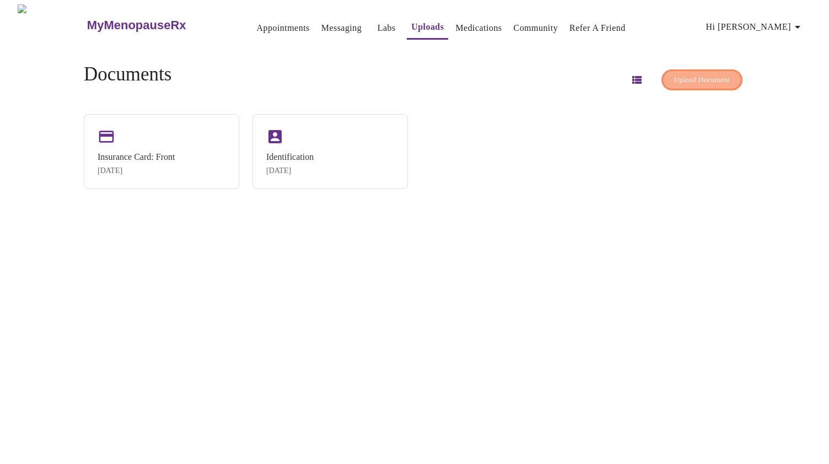
click at [697, 69] on button "Upload Document" at bounding box center [701, 79] width 81 height 21
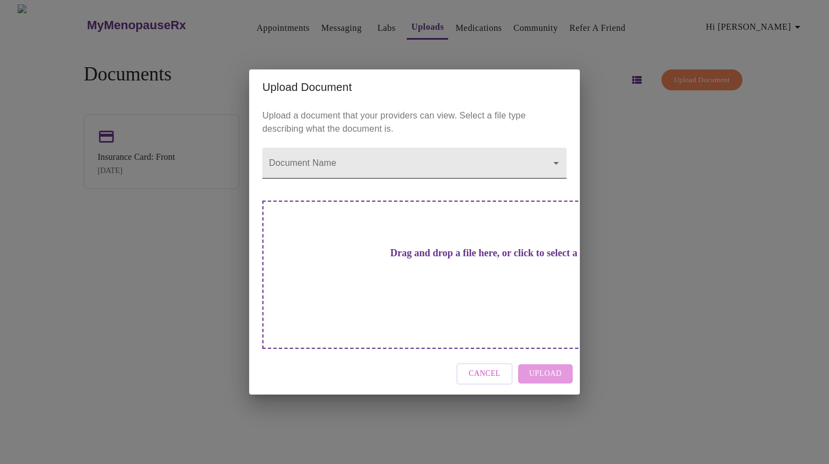
click at [429, 192] on body "MyMenopauseRx Appointments Messaging Labs Uploads Medications Community Refer a…" at bounding box center [414, 236] width 820 height 464
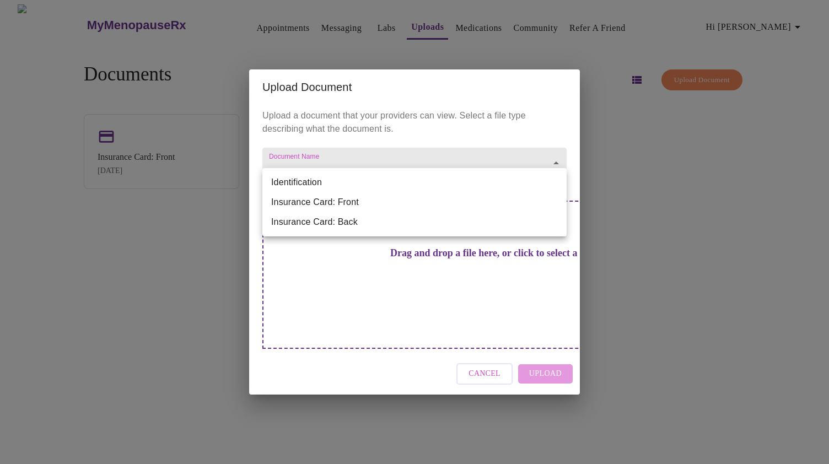
click at [341, 222] on li "Insurance Card: Back" at bounding box center [414, 222] width 304 height 20
type input "Insurance Card: Back"
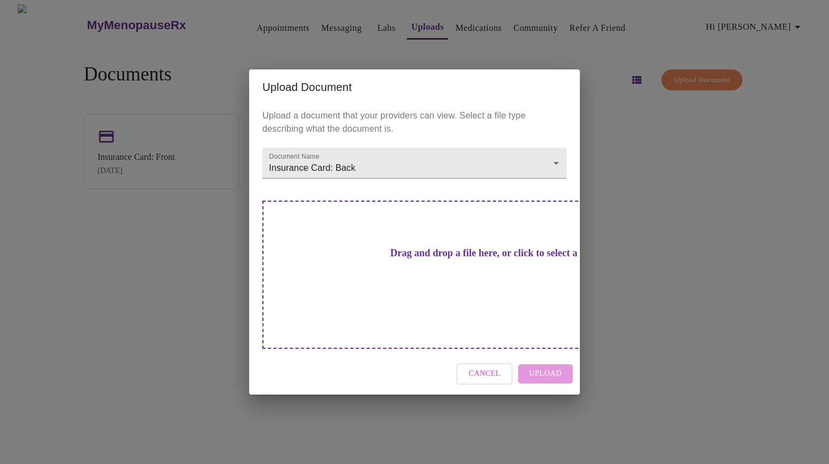
click at [432, 259] on h3 "Drag and drop a file here, or click to select a file" at bounding box center [492, 253] width 304 height 12
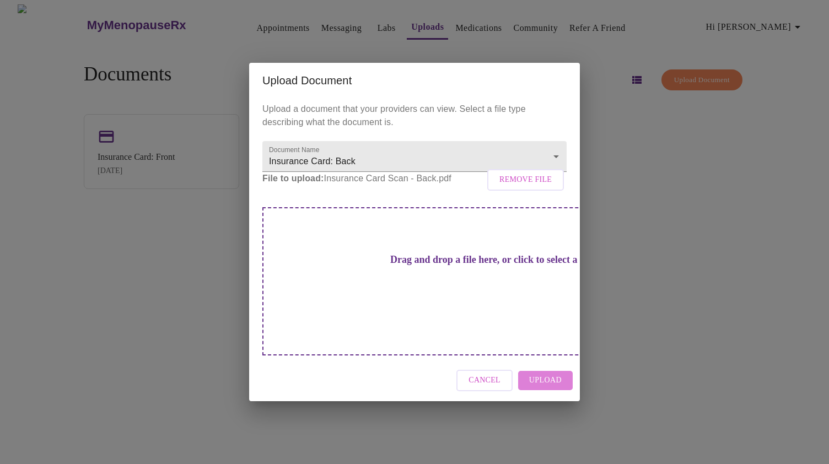
click at [544, 374] on span "Upload" at bounding box center [545, 381] width 33 height 14
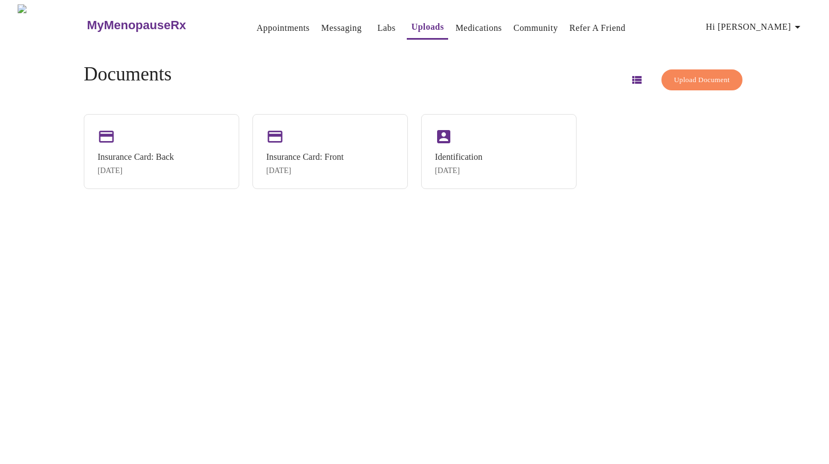
click at [321, 26] on link "Messaging" at bounding box center [341, 27] width 40 height 15
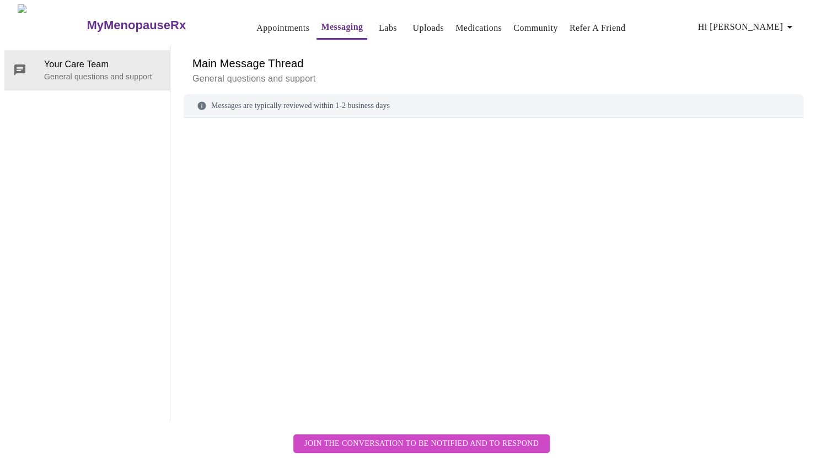
scroll to position [41, 0]
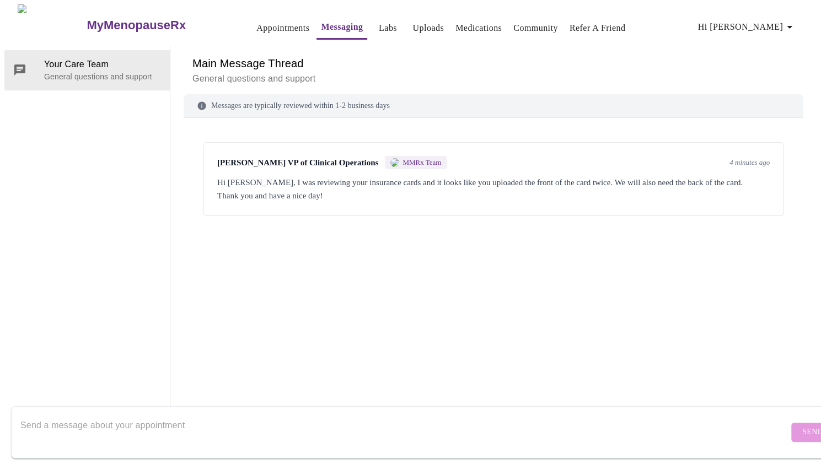
click at [319, 438] on textarea "Send a message about your appointment" at bounding box center [404, 432] width 768 height 35
type textarea "Thanks - I just re-scanned and uploaded. Please let me know if you need anythin…"
click at [802, 426] on span "Send" at bounding box center [812, 433] width 21 height 14
